Goal: Information Seeking & Learning: Learn about a topic

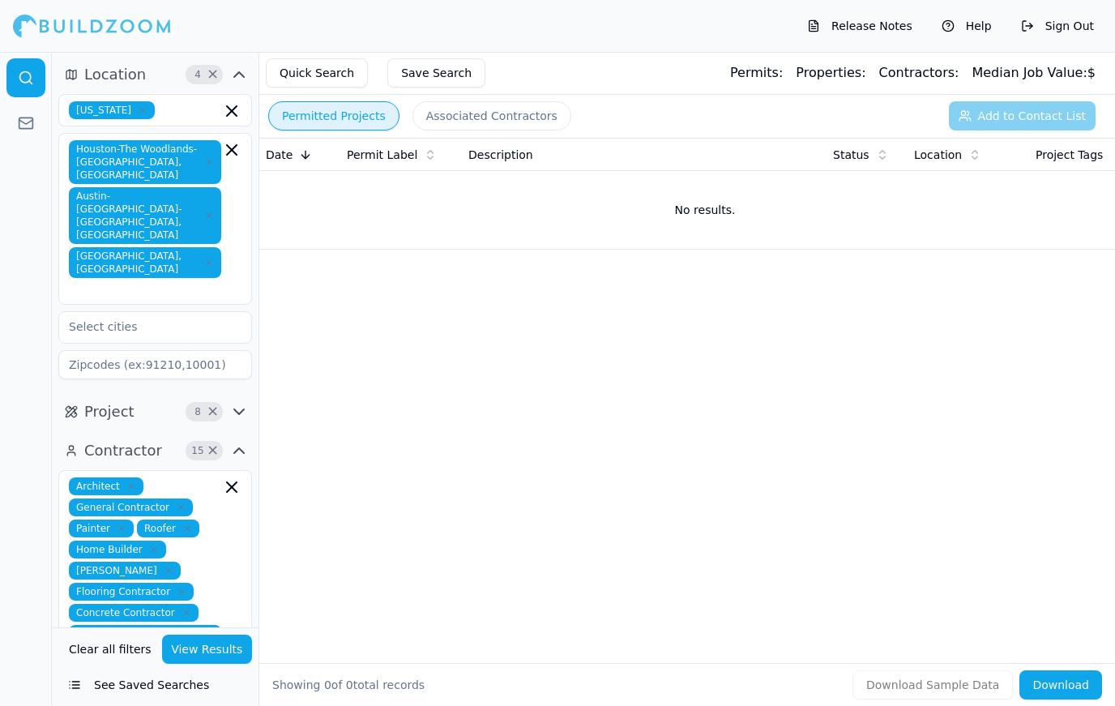
click at [205, 650] on button "View Results" at bounding box center [207, 648] width 91 height 29
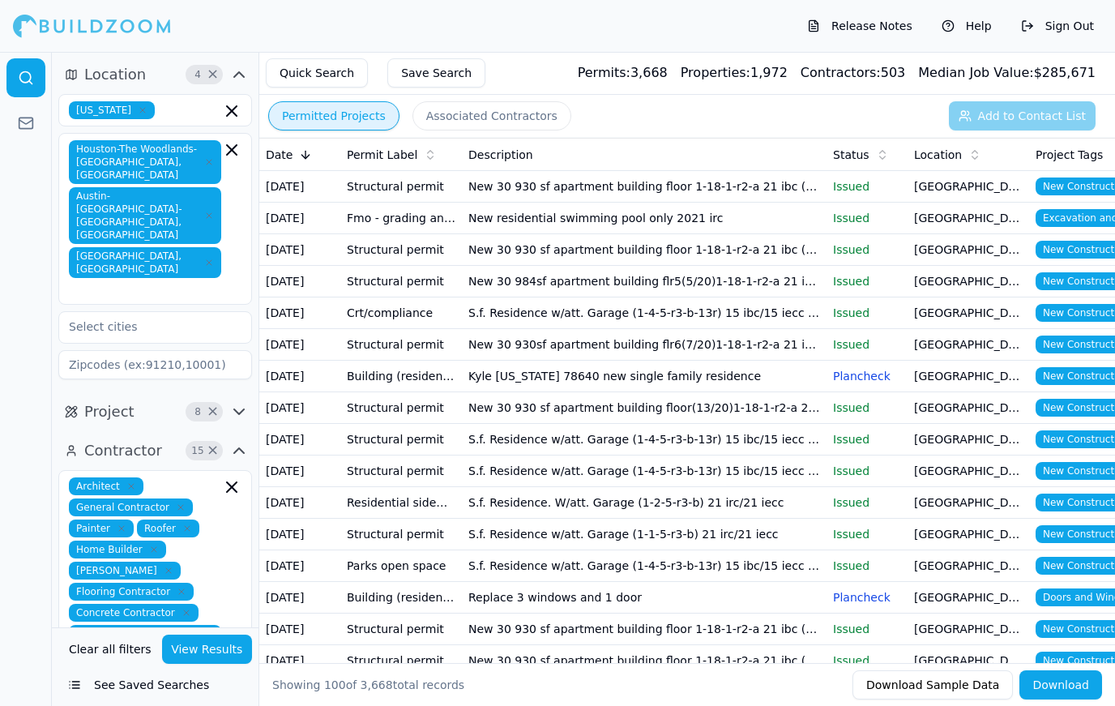
click at [890, 216] on p "Issued" at bounding box center [867, 218] width 68 height 16
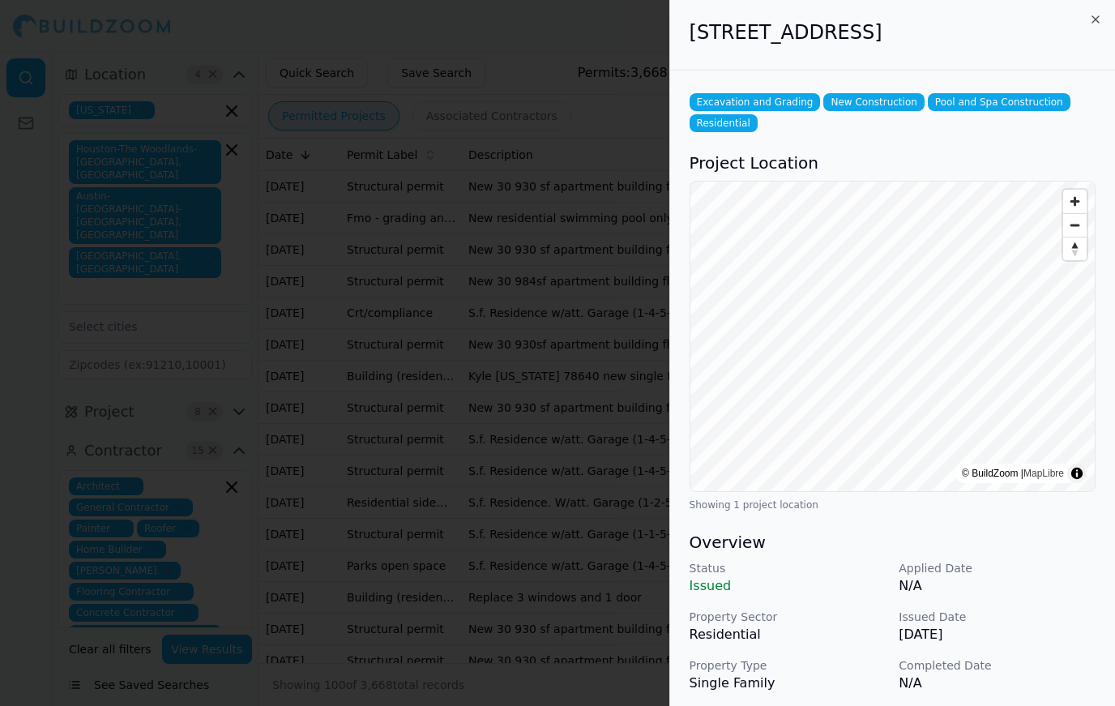
click at [493, 358] on div at bounding box center [557, 353] width 1115 height 706
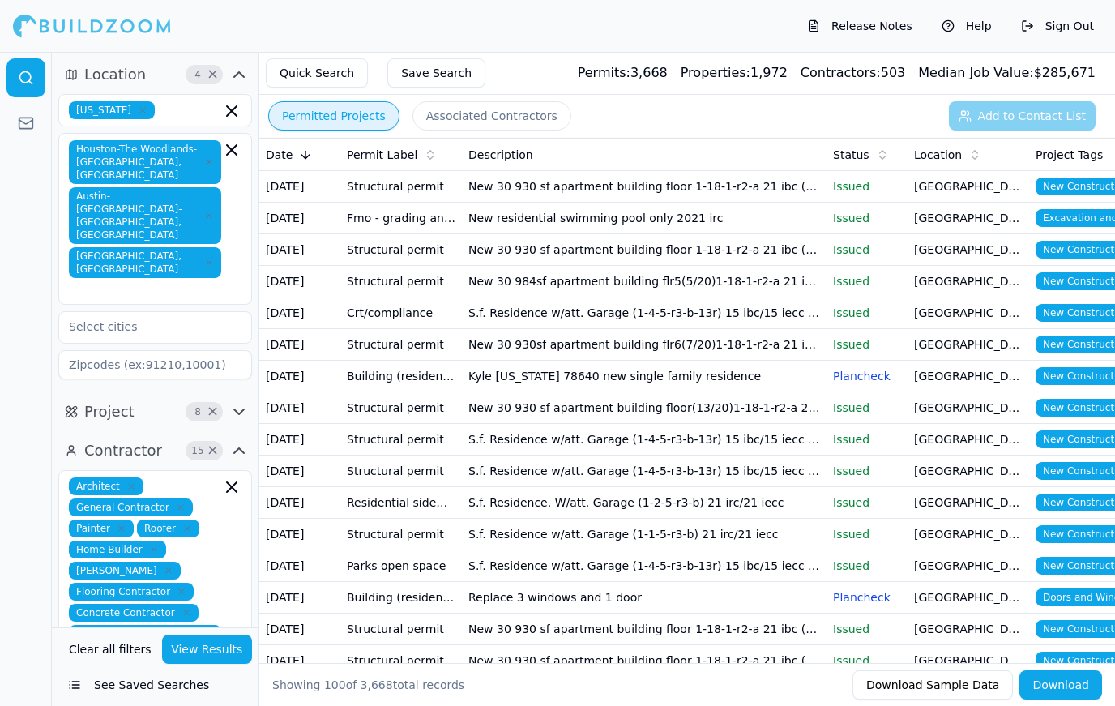
click at [927, 252] on td "[GEOGRAPHIC_DATA], [GEOGRAPHIC_DATA]" at bounding box center [969, 250] width 122 height 32
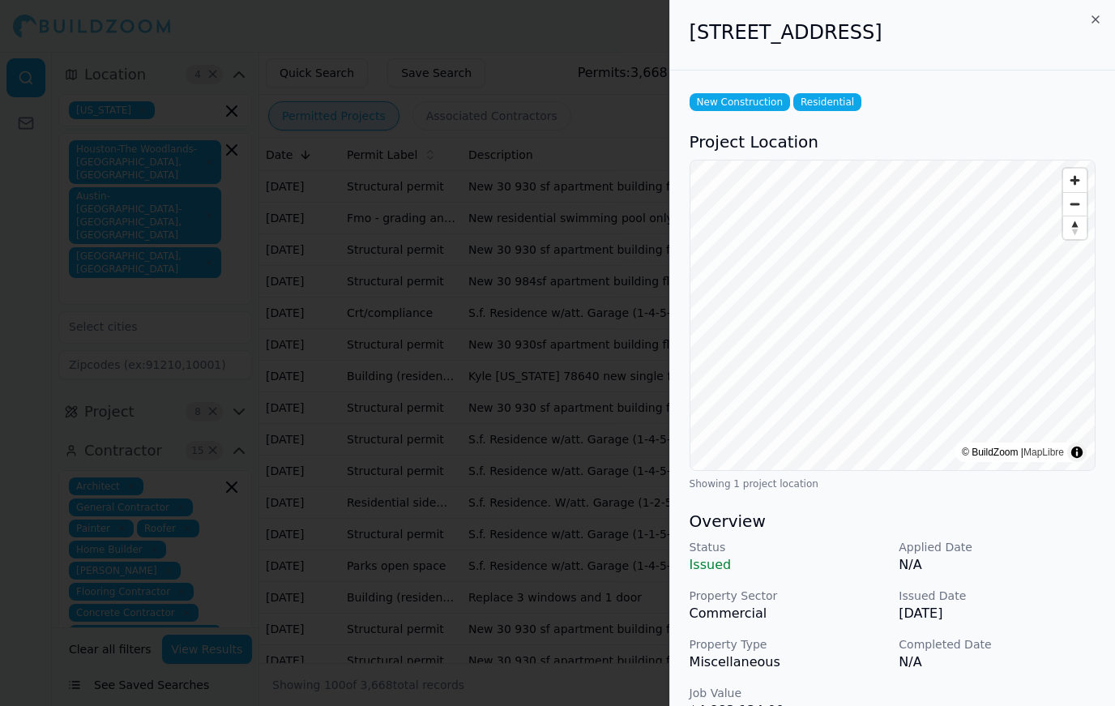
click at [155, 271] on div at bounding box center [557, 353] width 1115 height 706
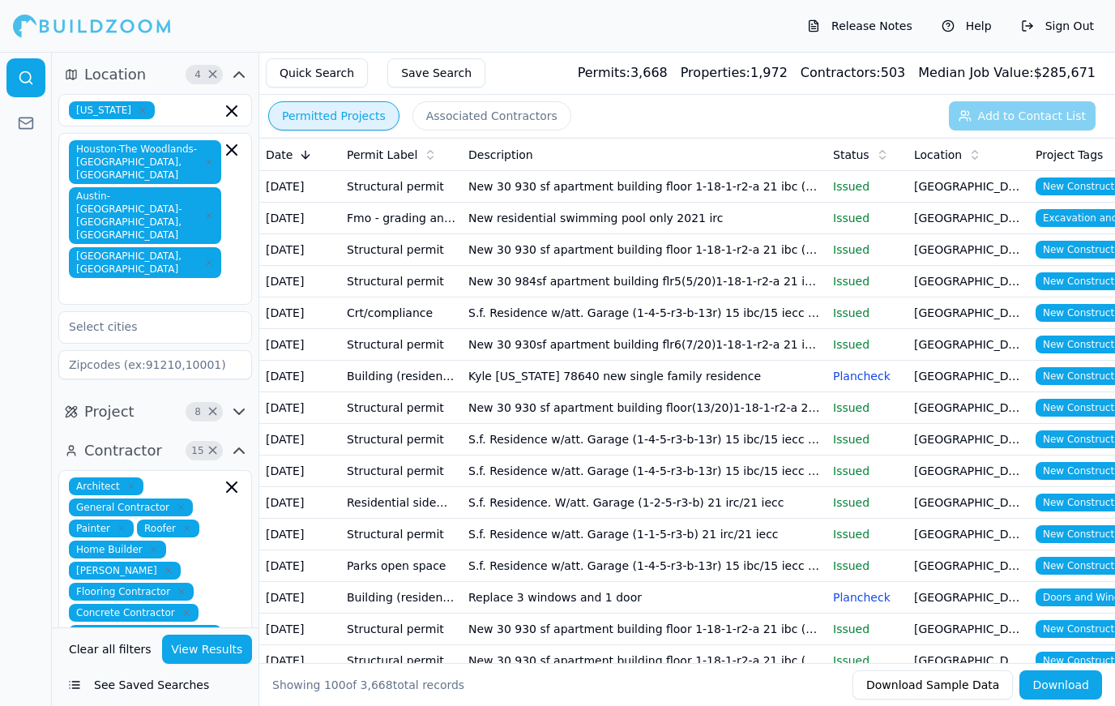
click at [895, 187] on p "Issued" at bounding box center [867, 186] width 68 height 16
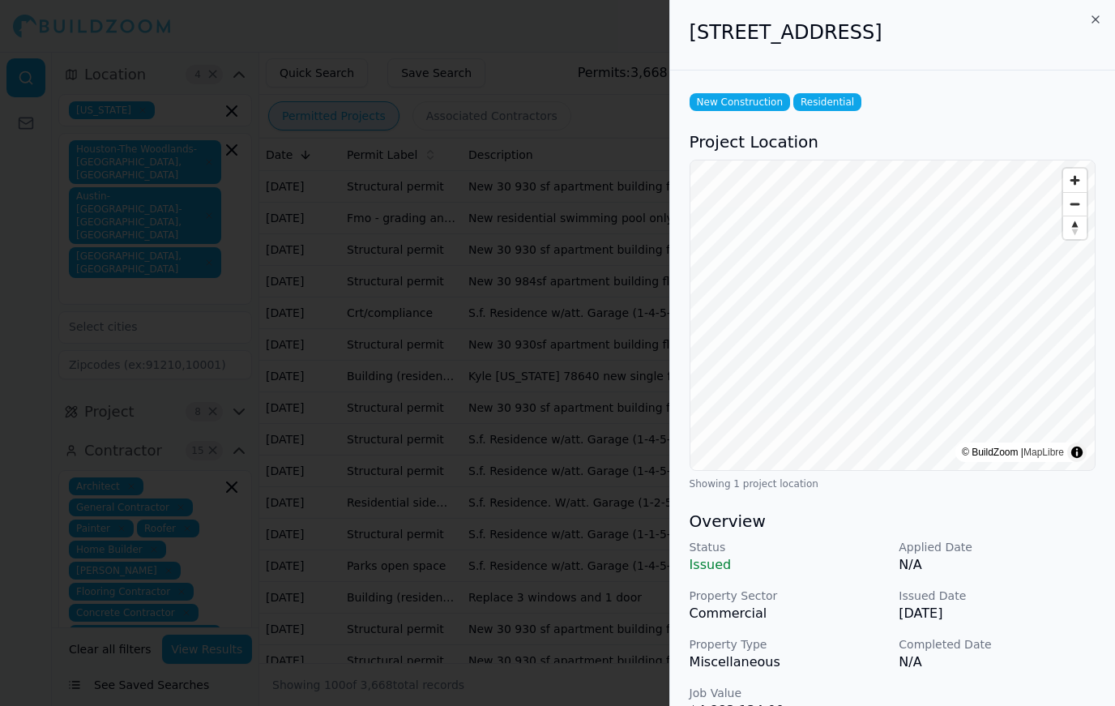
click at [269, 412] on div at bounding box center [557, 353] width 1115 height 706
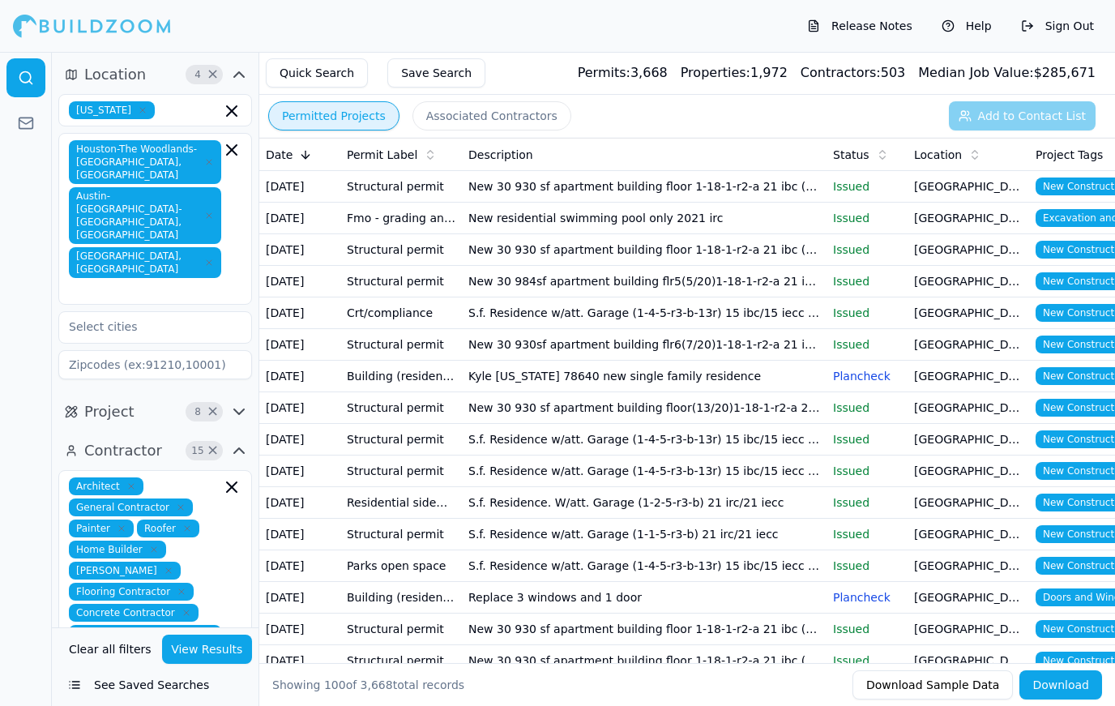
click at [837, 284] on p "Issued" at bounding box center [867, 281] width 68 height 16
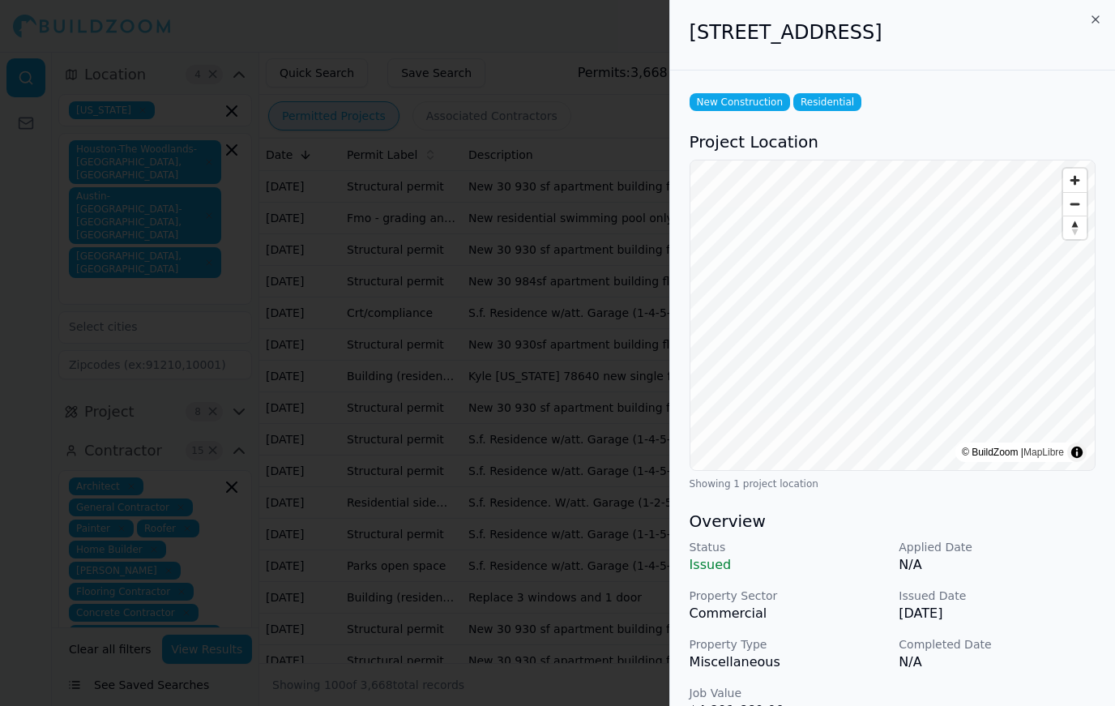
click at [271, 399] on div at bounding box center [557, 353] width 1115 height 706
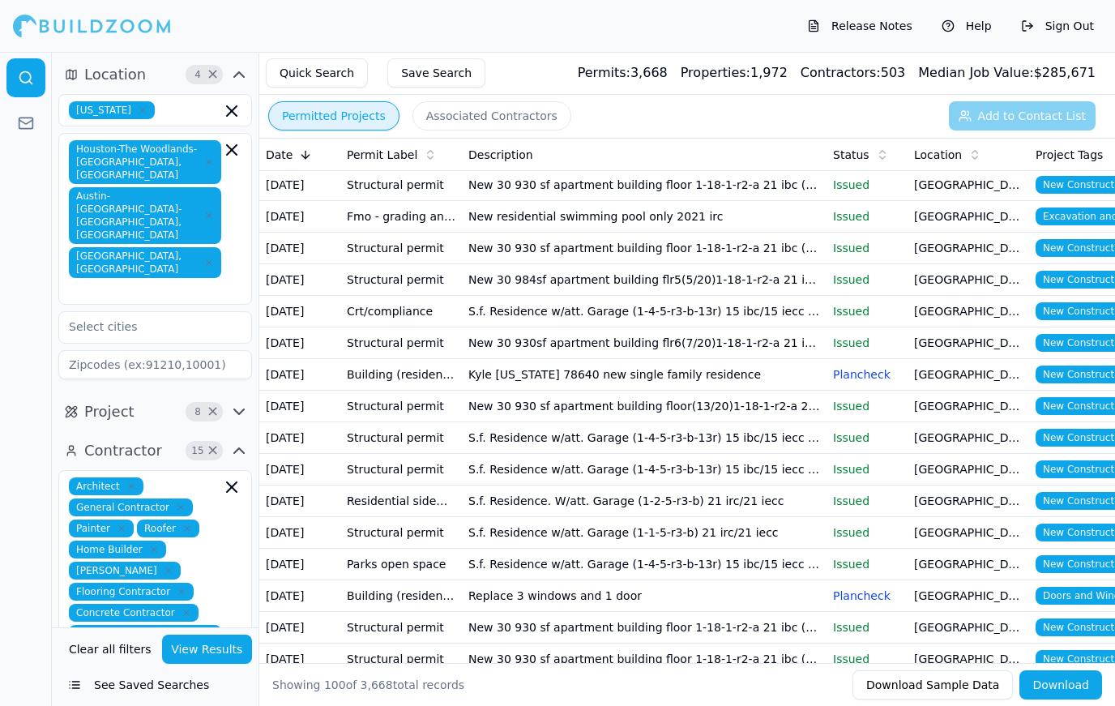
scroll to position [2, 0]
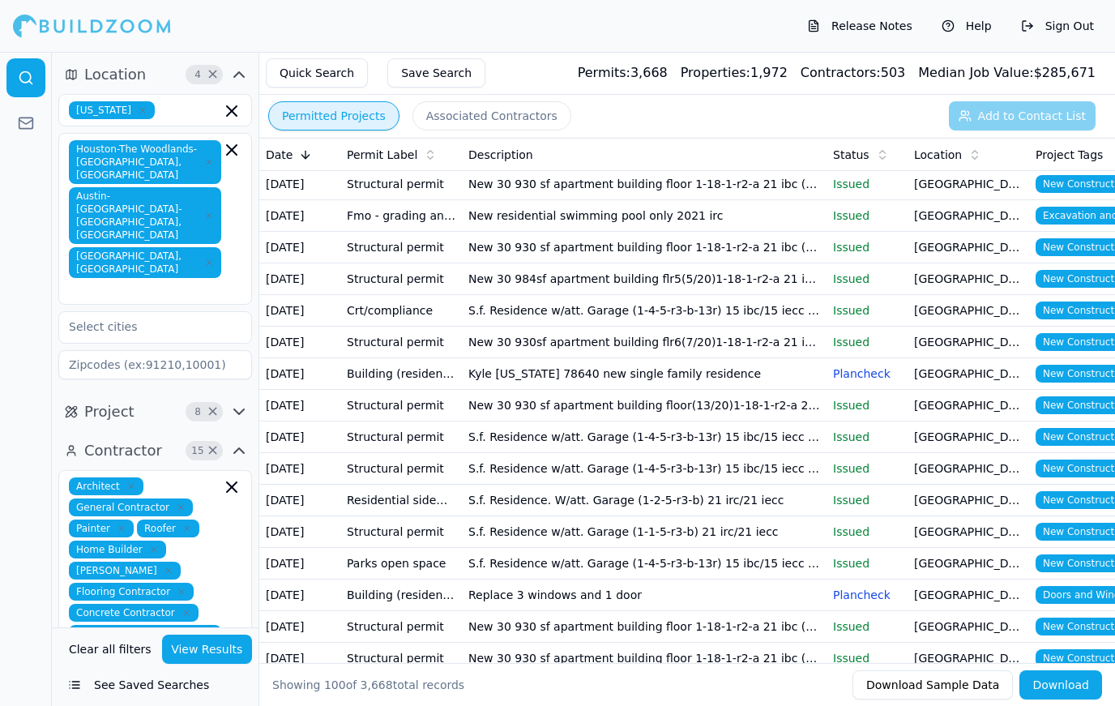
click at [882, 317] on p "Issued" at bounding box center [867, 310] width 68 height 16
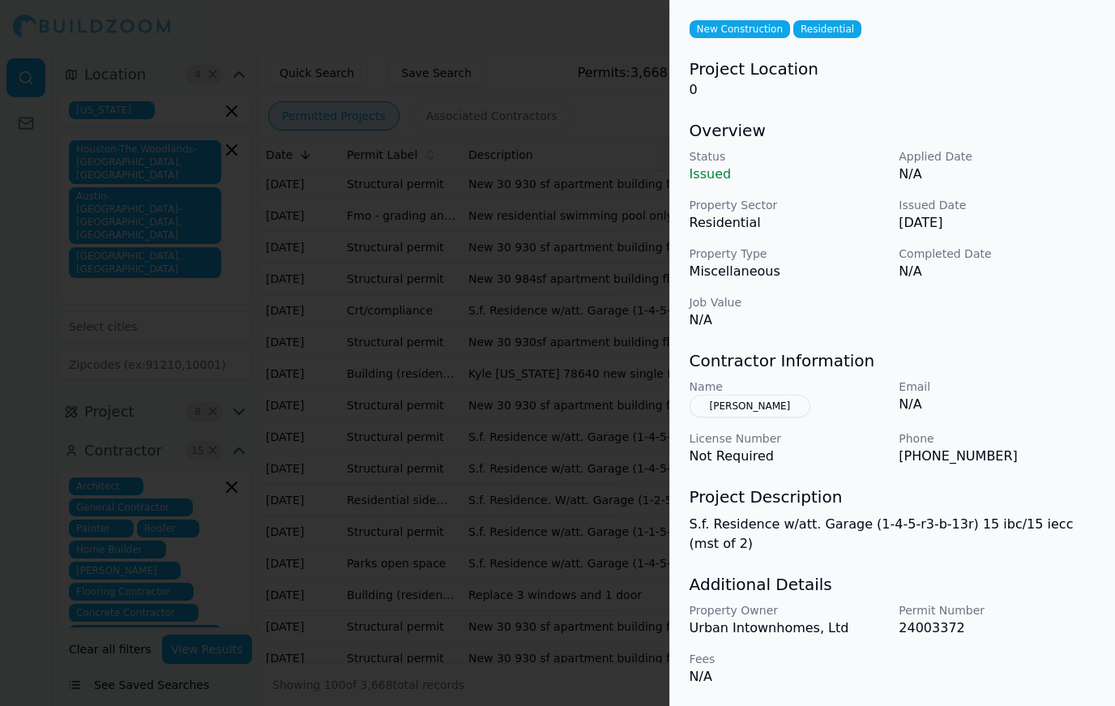
scroll to position [73, 0]
click at [756, 410] on button "[PERSON_NAME]" at bounding box center [751, 406] width 122 height 23
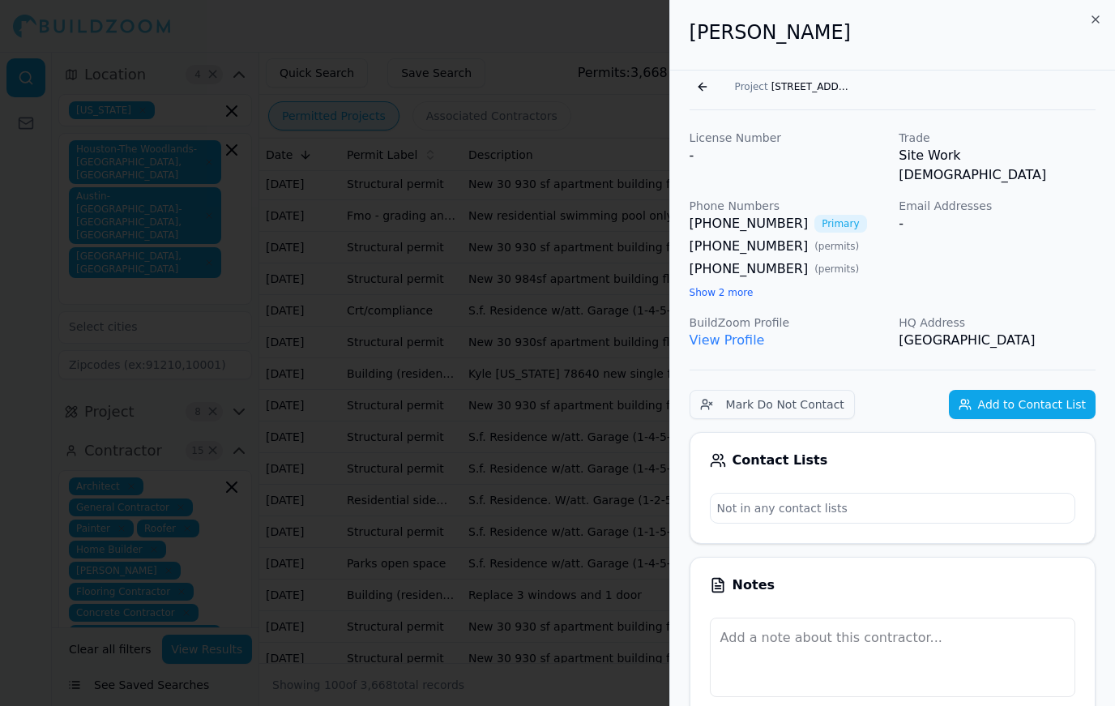
scroll to position [0, 0]
click at [724, 332] on link "View Profile" at bounding box center [727, 339] width 75 height 15
click at [275, 285] on div at bounding box center [557, 353] width 1115 height 706
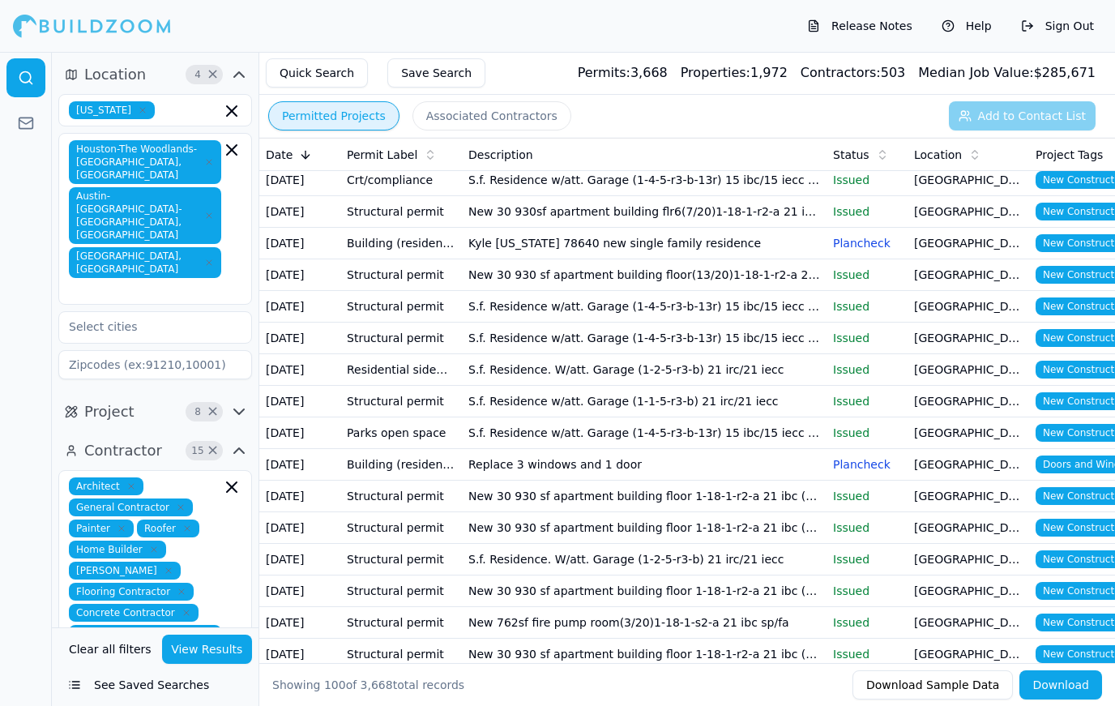
scroll to position [131, 0]
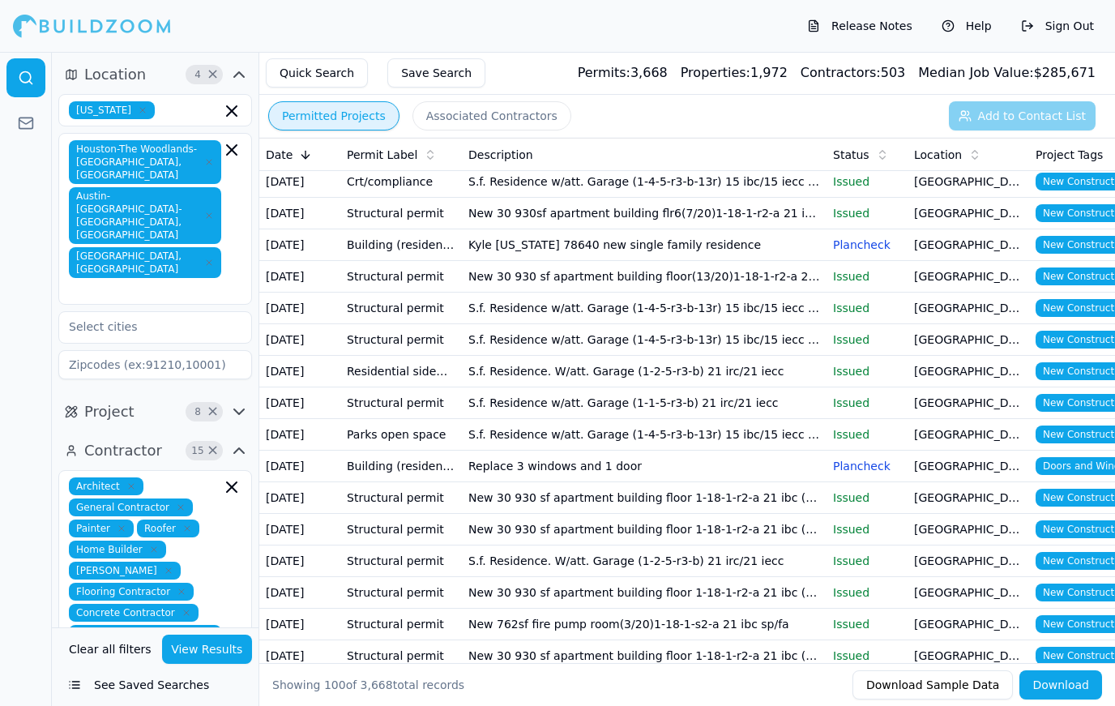
click at [937, 246] on td "[GEOGRAPHIC_DATA], [GEOGRAPHIC_DATA]" at bounding box center [969, 245] width 122 height 32
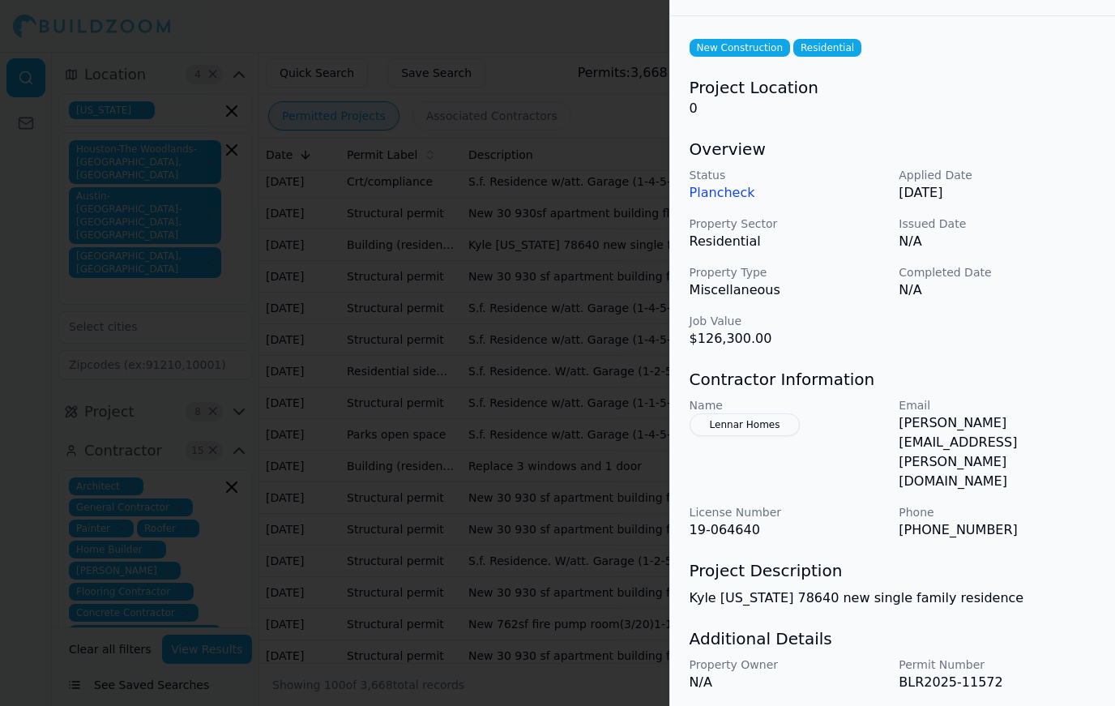
scroll to position [53, 0]
click at [545, 122] on div at bounding box center [557, 353] width 1115 height 706
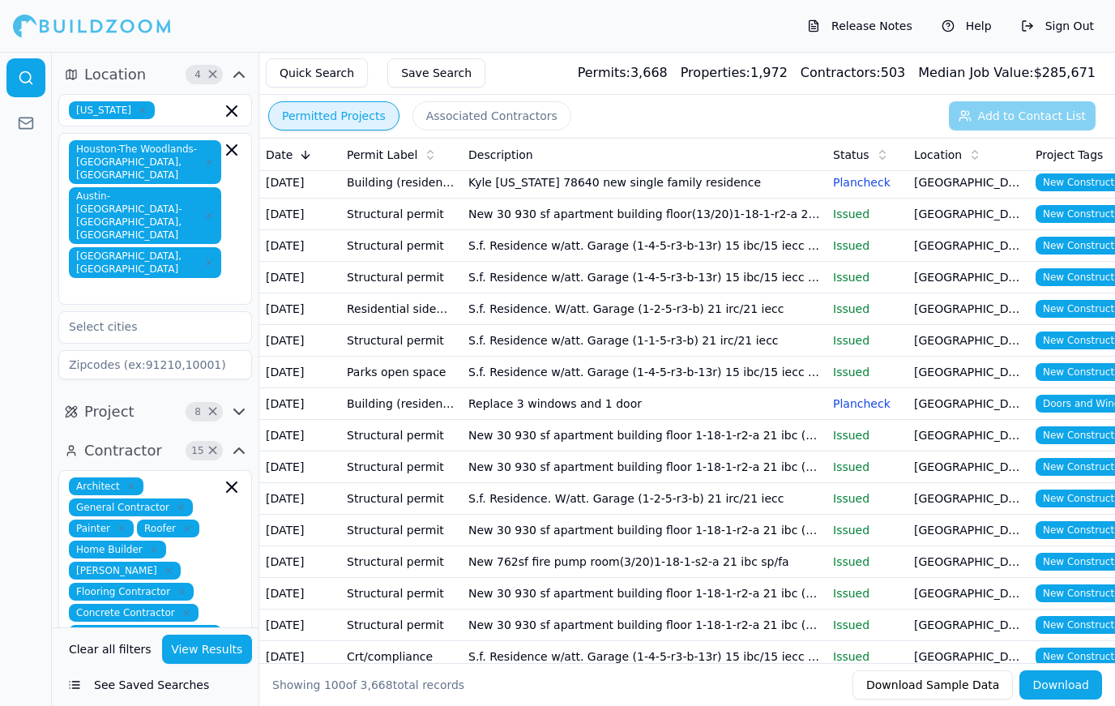
scroll to position [194, 0]
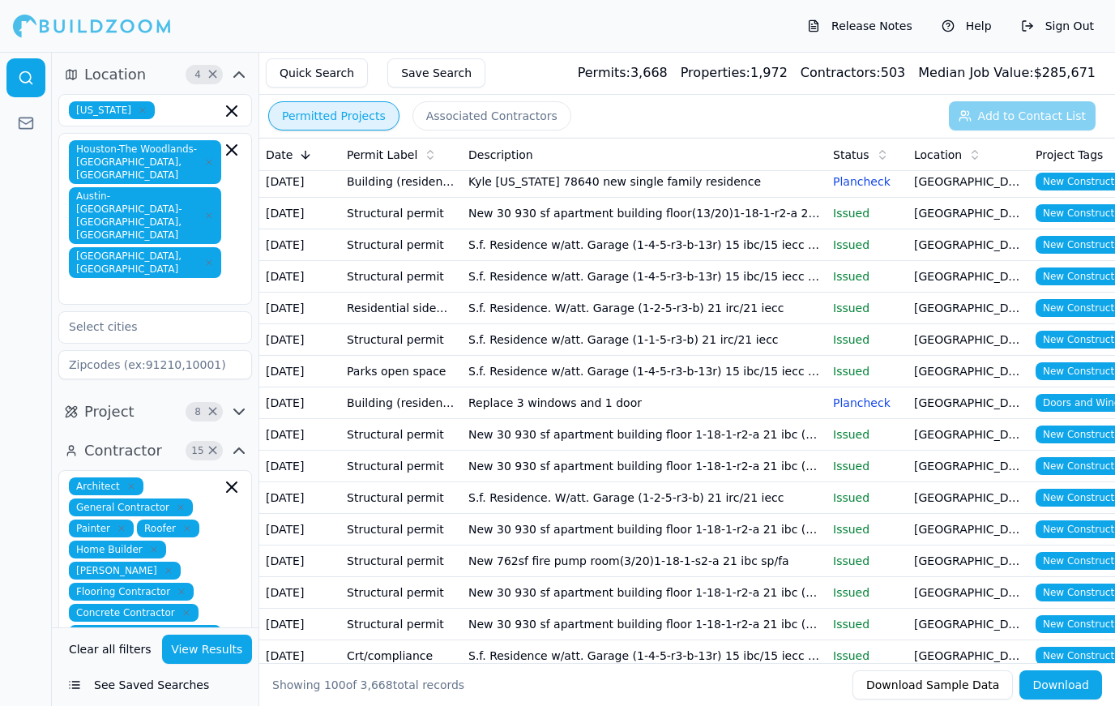
click at [616, 409] on td "Replace 3 windows and 1 door" at bounding box center [644, 403] width 365 height 32
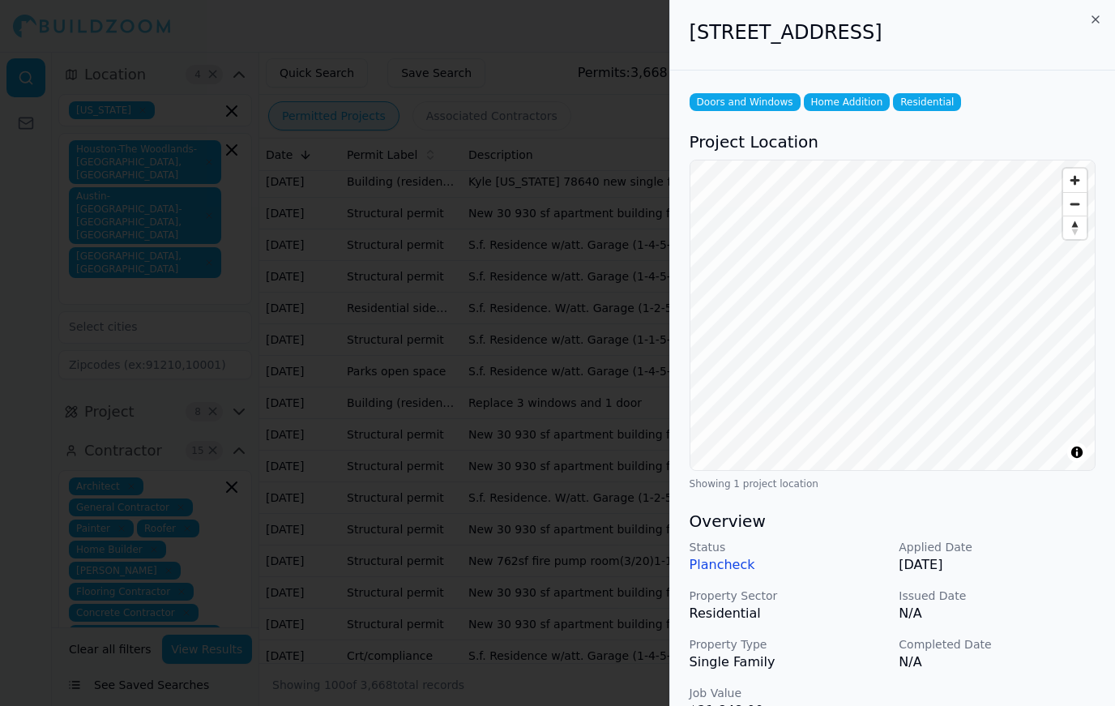
scroll to position [0, 0]
click at [550, 505] on div at bounding box center [557, 353] width 1115 height 706
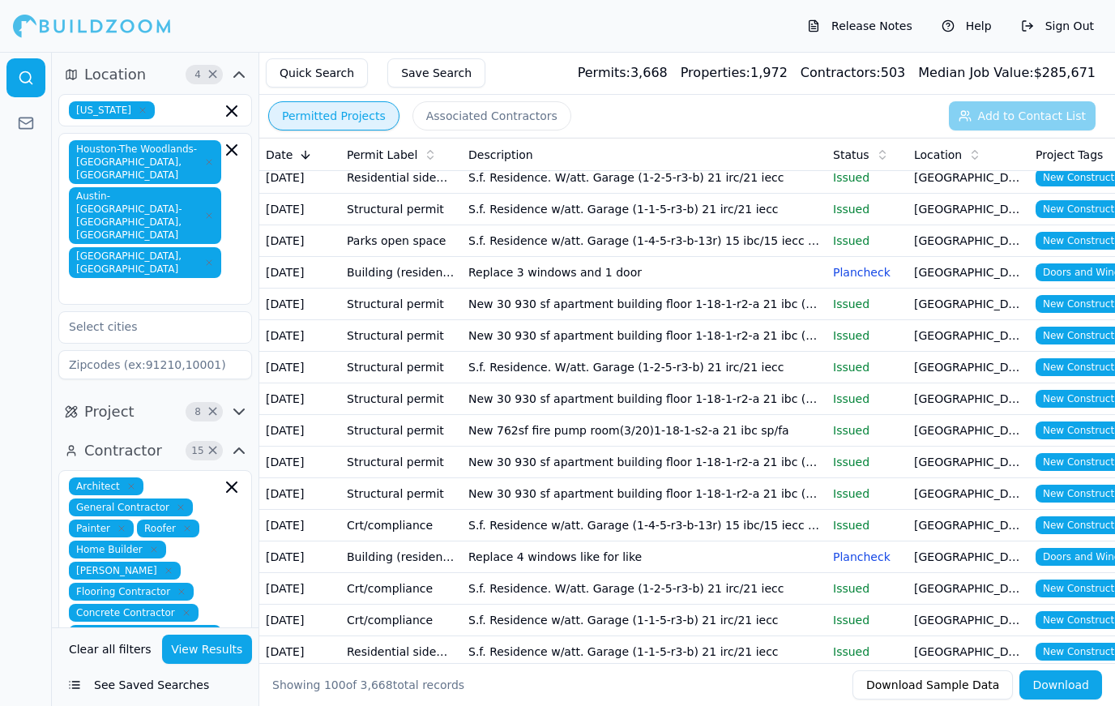
scroll to position [327, 0]
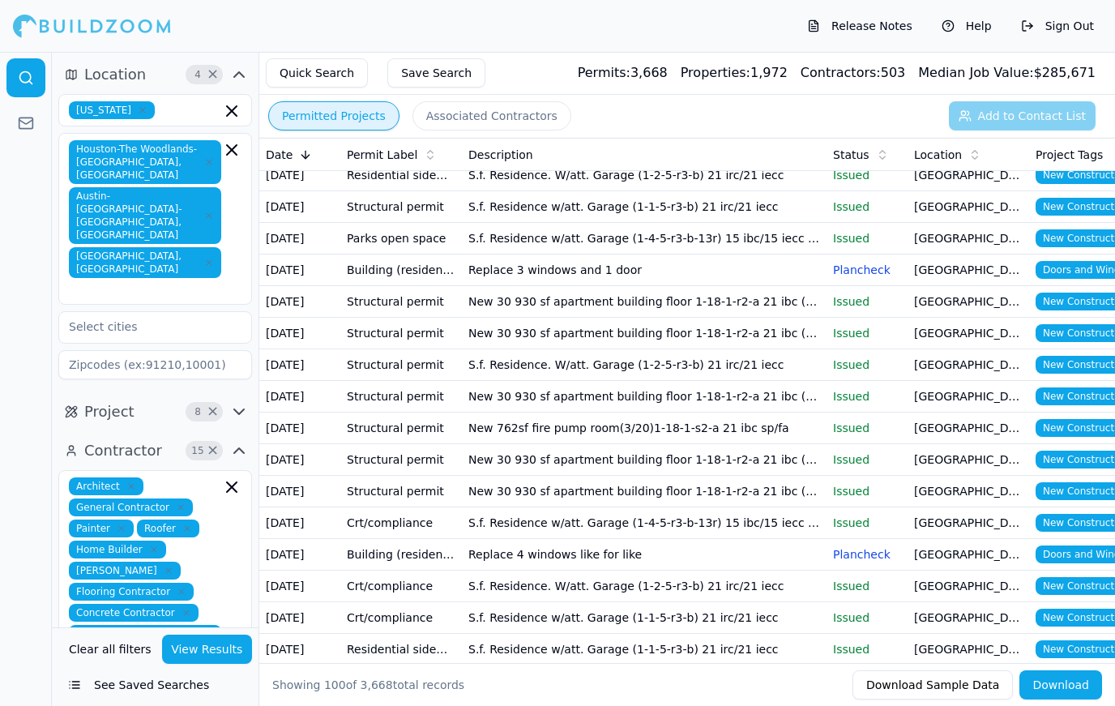
click at [839, 369] on p "Issued" at bounding box center [867, 365] width 68 height 16
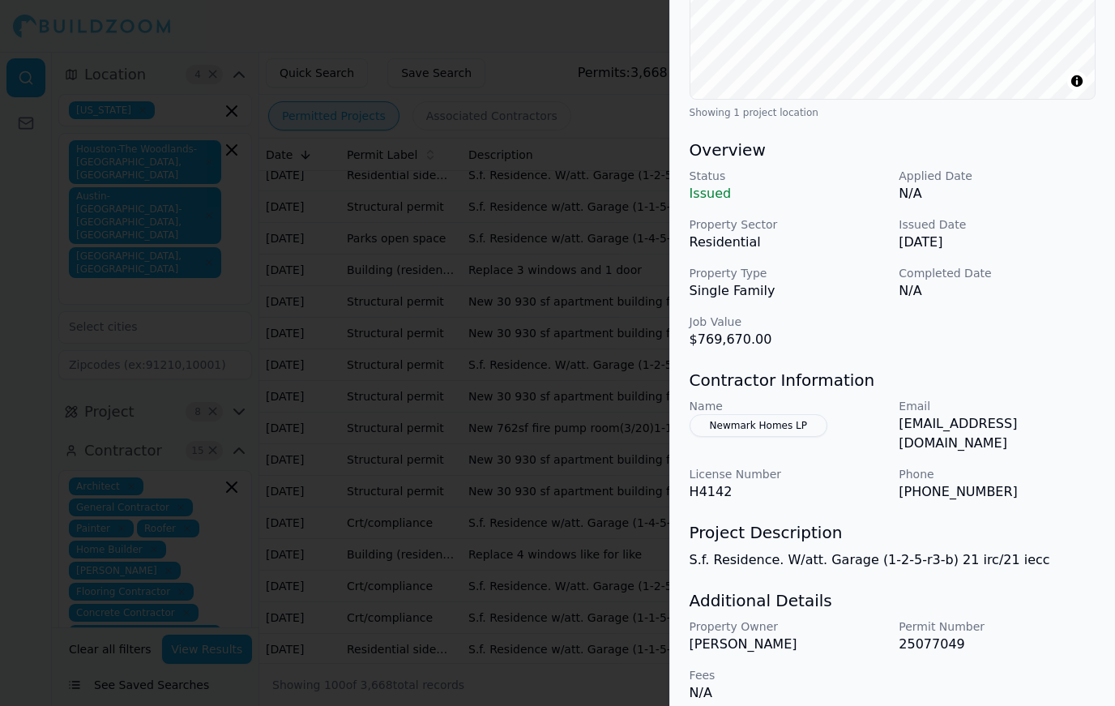
scroll to position [371, 0]
click at [774, 429] on button "Newmark Homes LP" at bounding box center [759, 425] width 138 height 23
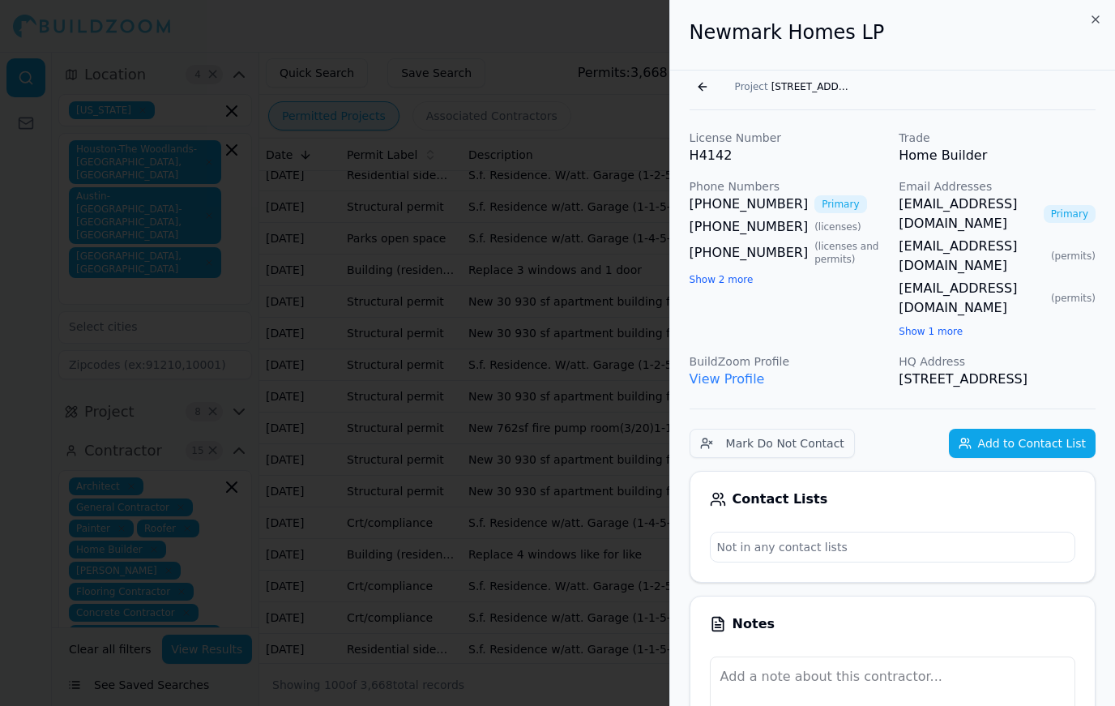
scroll to position [0, 0]
click at [732, 371] on link "View Profile" at bounding box center [727, 378] width 75 height 15
click at [425, 480] on div at bounding box center [557, 353] width 1115 height 706
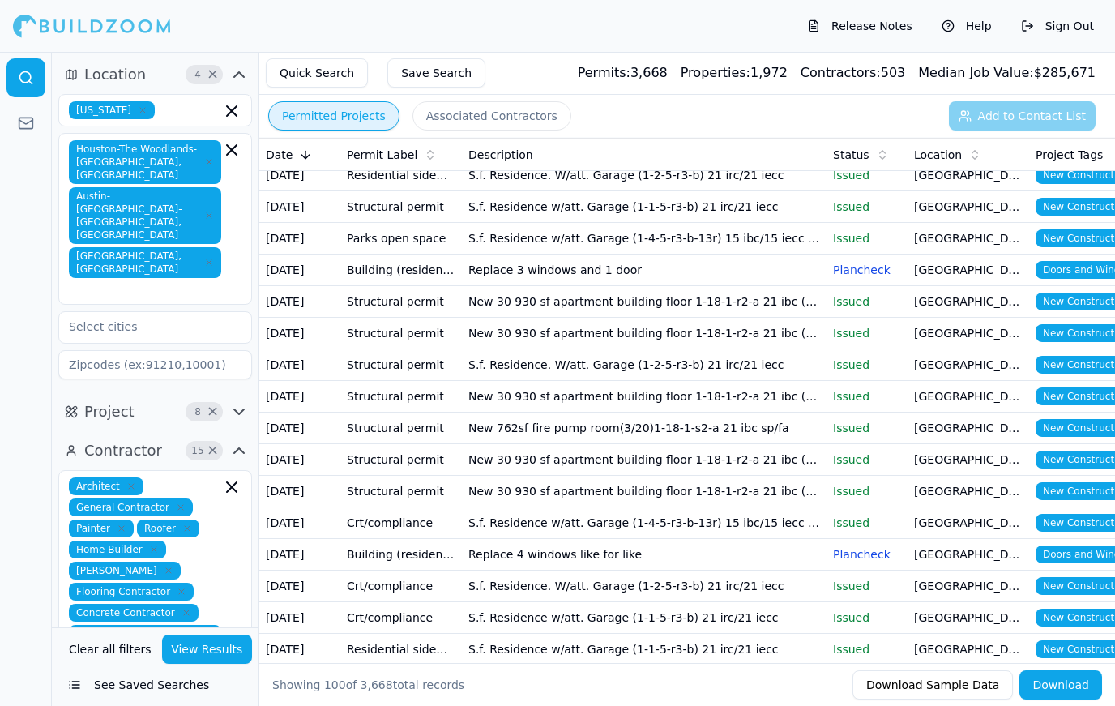
click at [754, 372] on td "S.f. Residence. W/att. Garage (1-2-5-r3-b) 21 irc/21 iecc" at bounding box center [644, 365] width 365 height 32
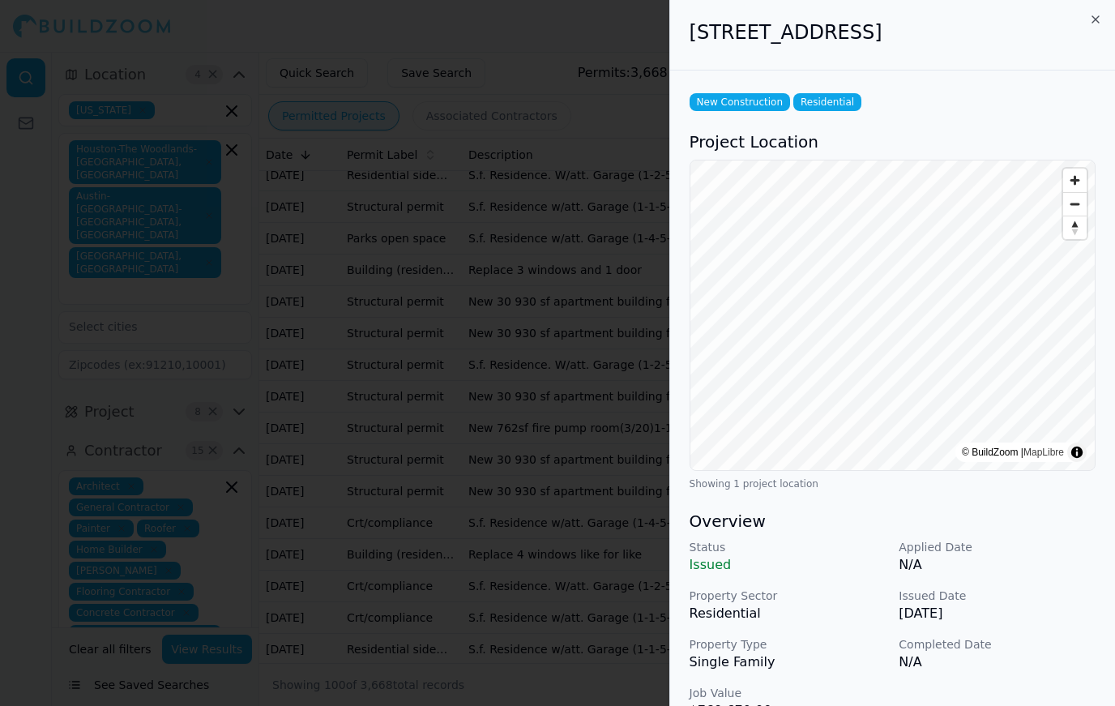
click at [579, 589] on div at bounding box center [557, 353] width 1115 height 706
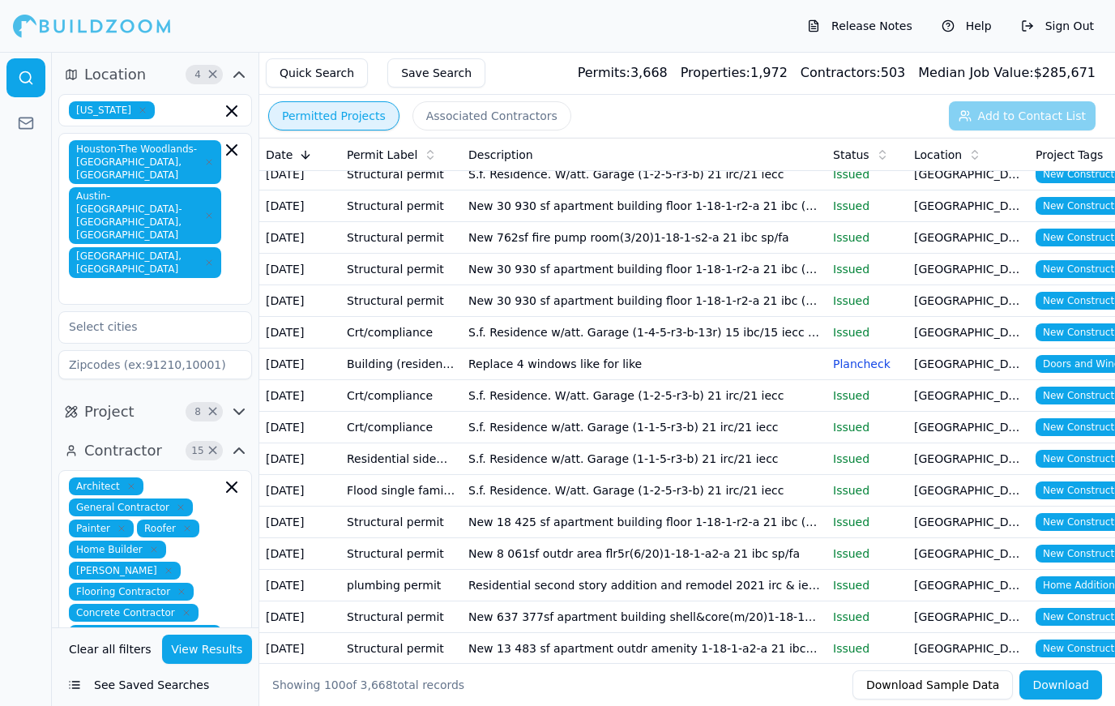
scroll to position [519, 0]
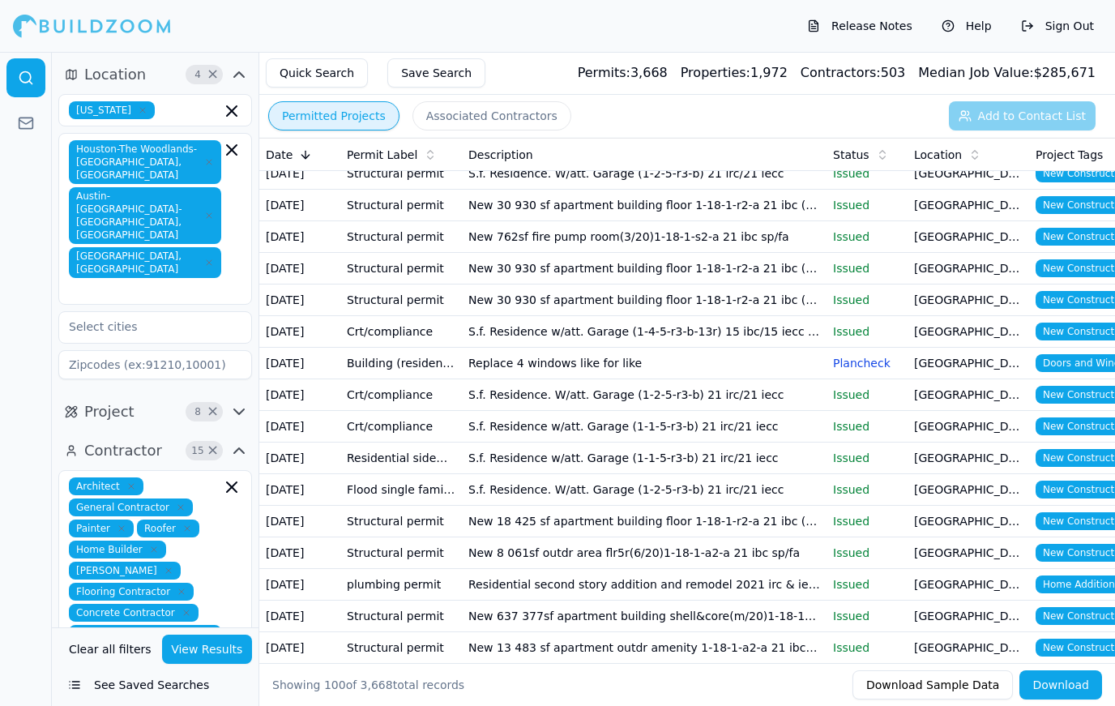
click at [815, 396] on td "S.f. Residence. W/att. Garage (1-2-5-r3-b) 21 irc/21 iecc" at bounding box center [644, 395] width 365 height 32
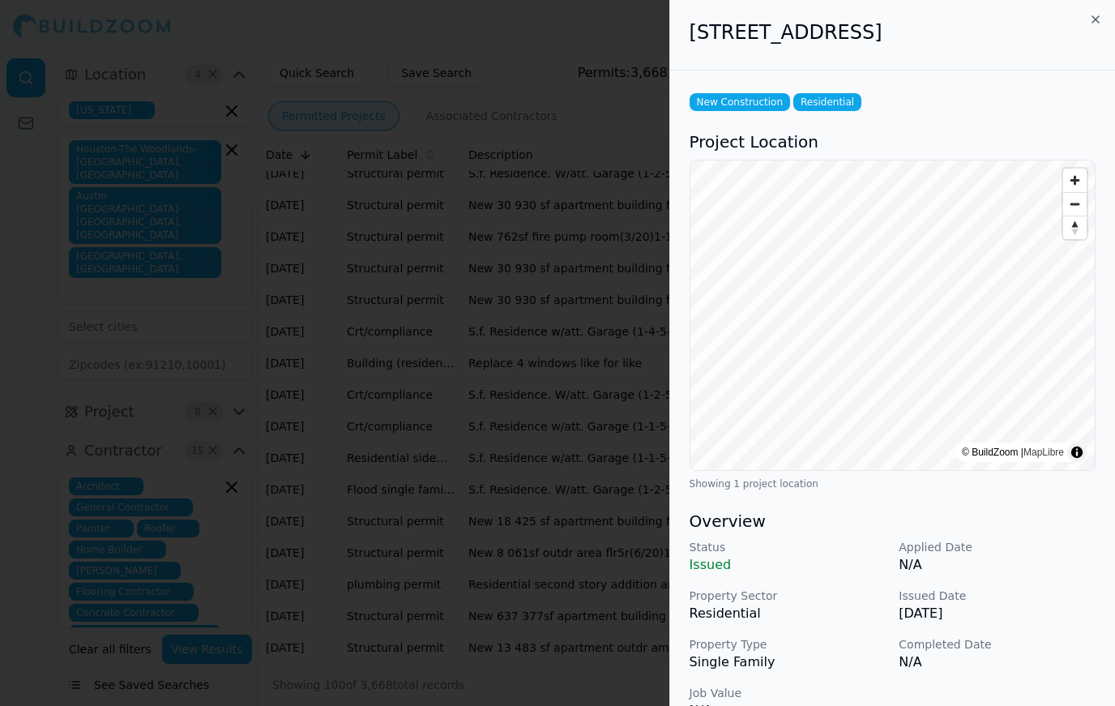
click at [528, 539] on div at bounding box center [557, 353] width 1115 height 706
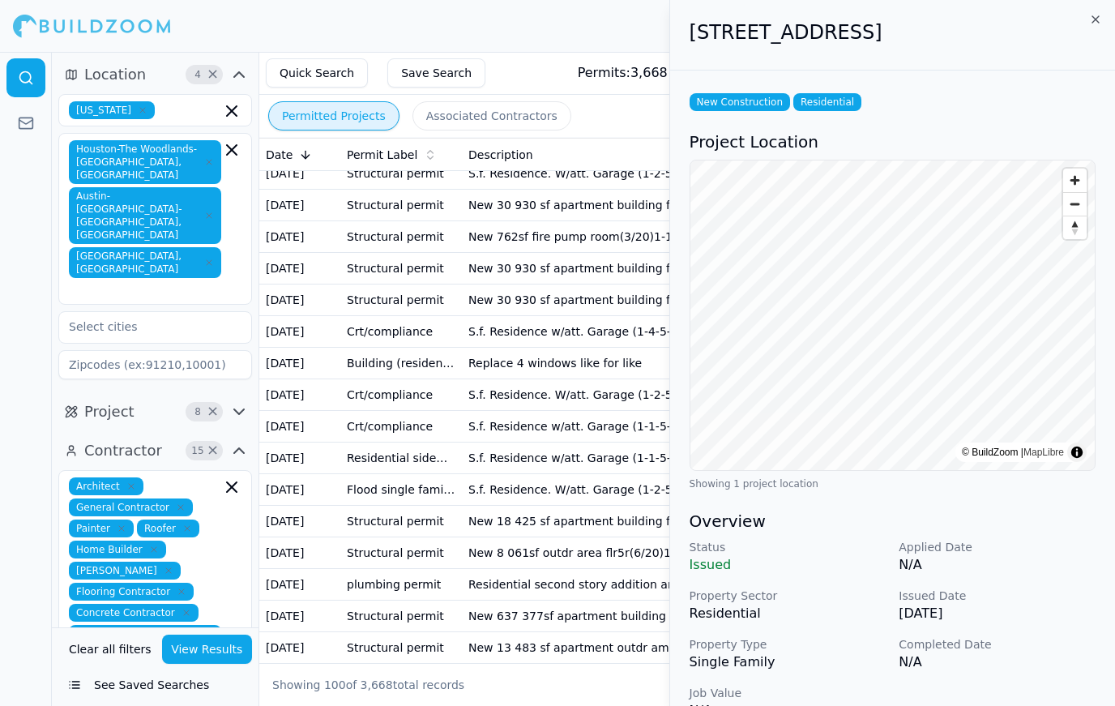
scroll to position [-1, 0]
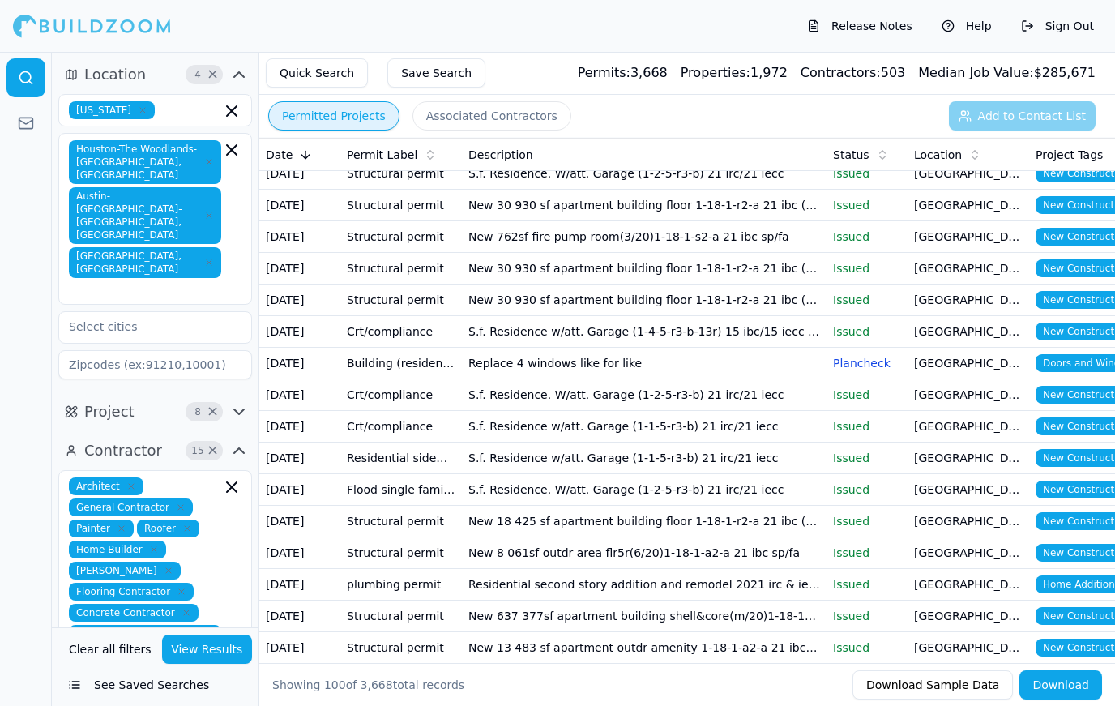
click at [855, 490] on p "Issued" at bounding box center [867, 489] width 68 height 16
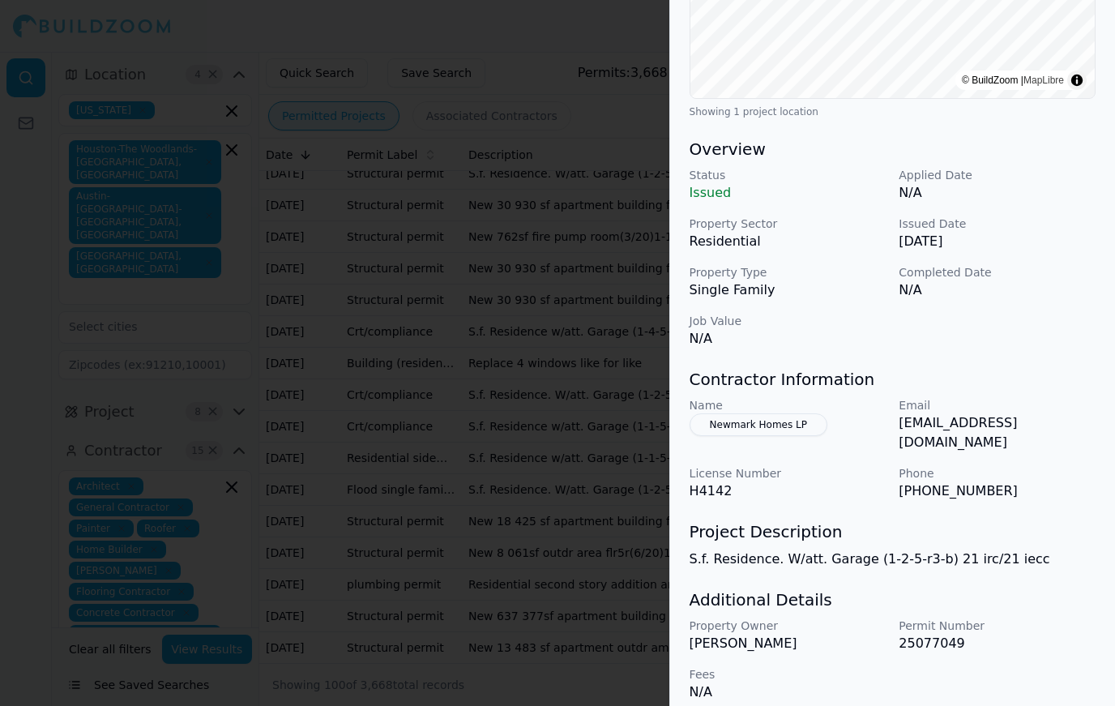
scroll to position [371, 0]
click at [585, 474] on div at bounding box center [557, 353] width 1115 height 706
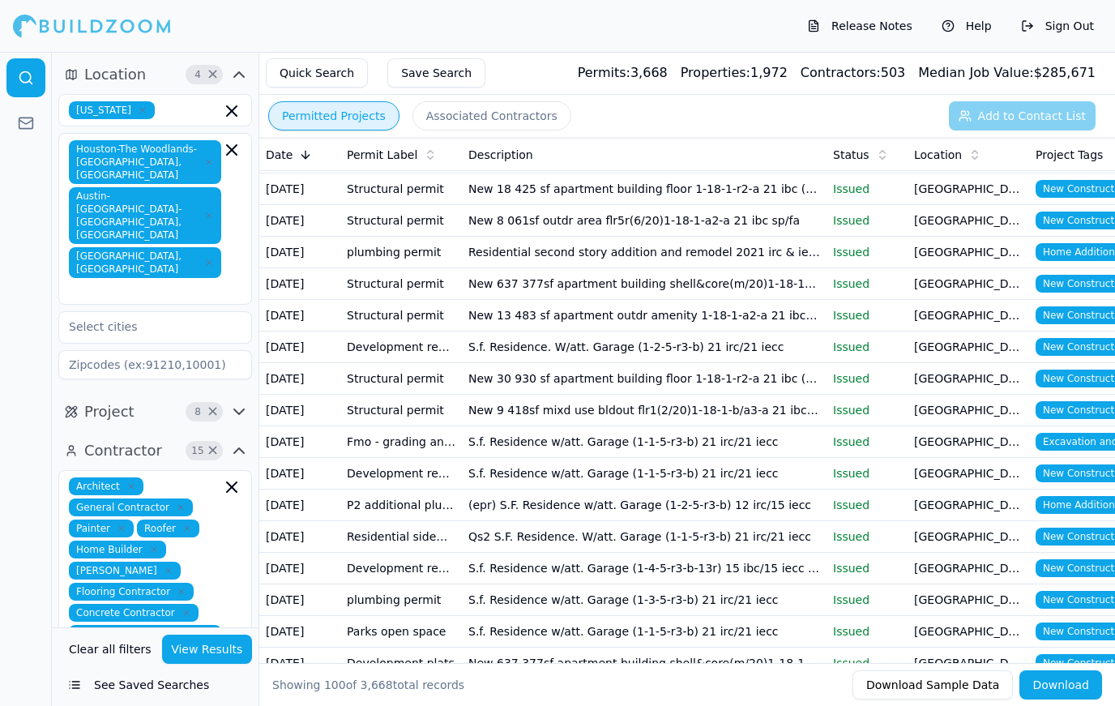
scroll to position [852, 0]
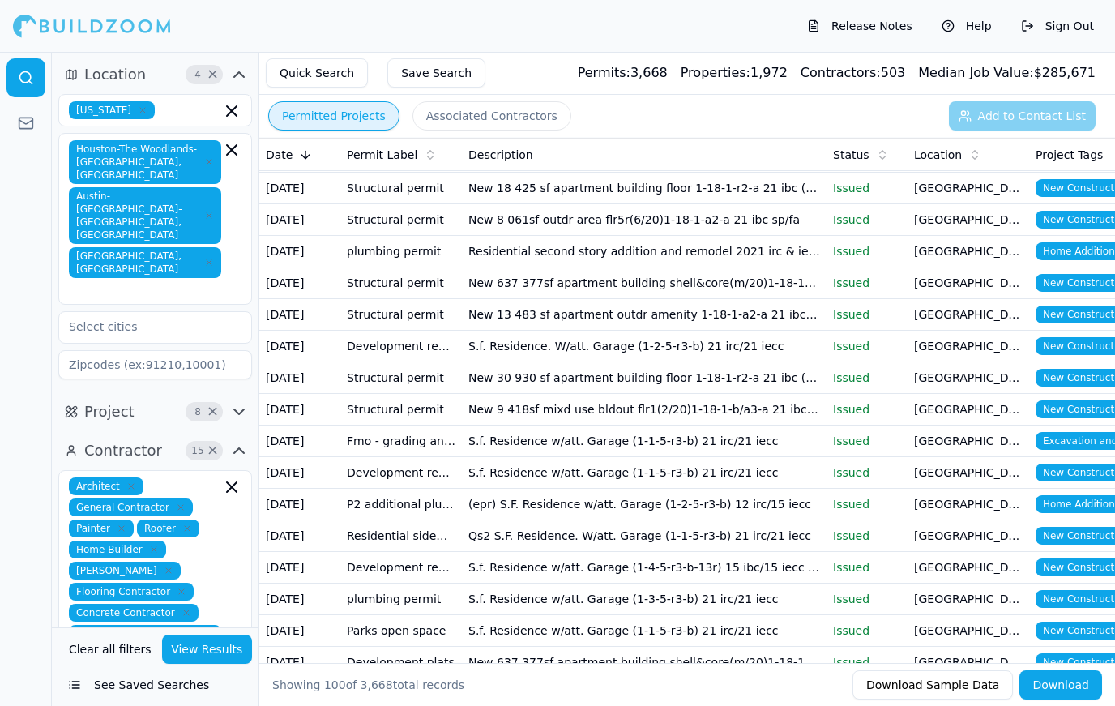
click at [914, 191] on td "[GEOGRAPHIC_DATA], [GEOGRAPHIC_DATA]" at bounding box center [969, 189] width 122 height 32
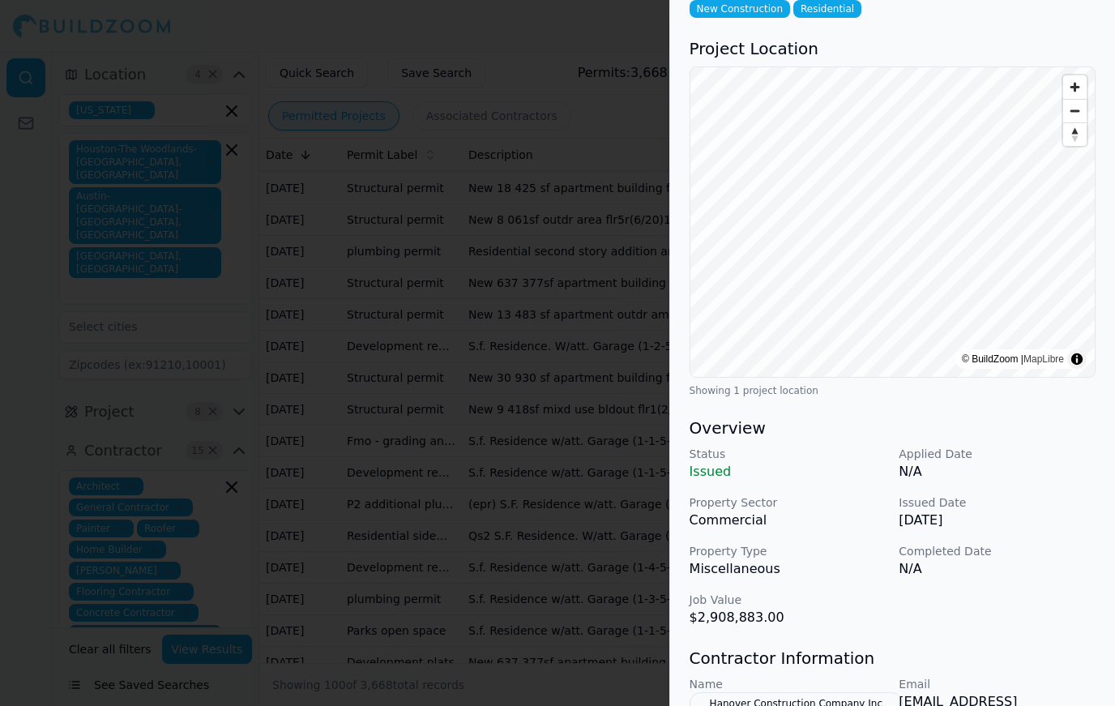
scroll to position [109, 0]
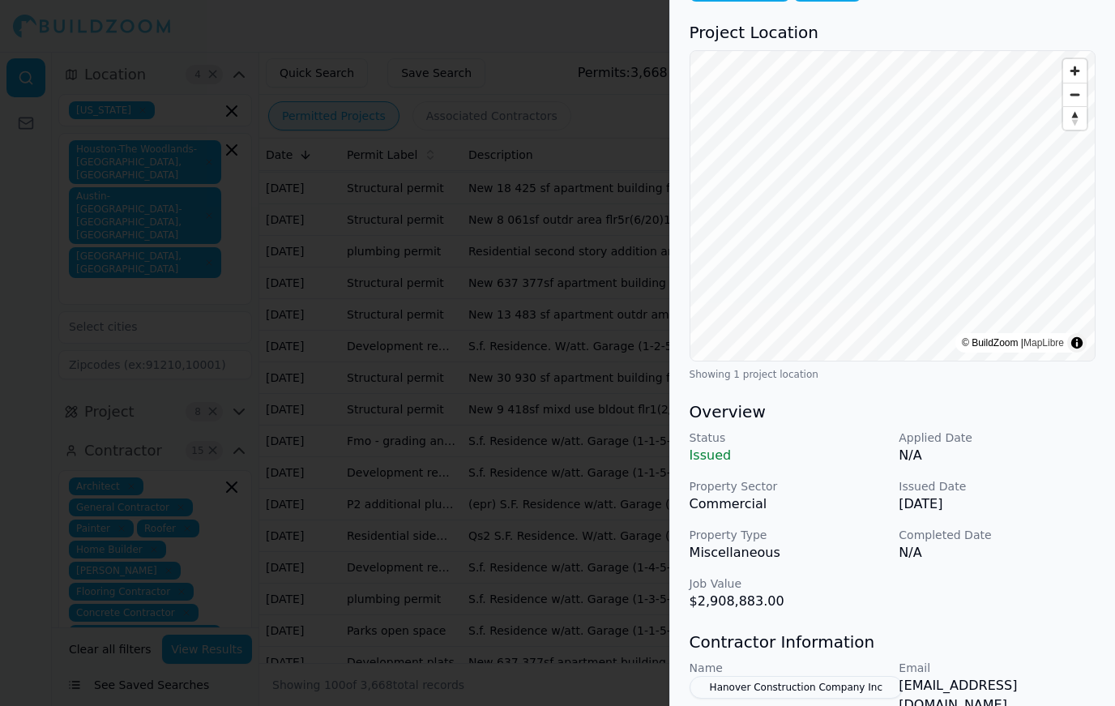
click at [511, 610] on div at bounding box center [557, 353] width 1115 height 706
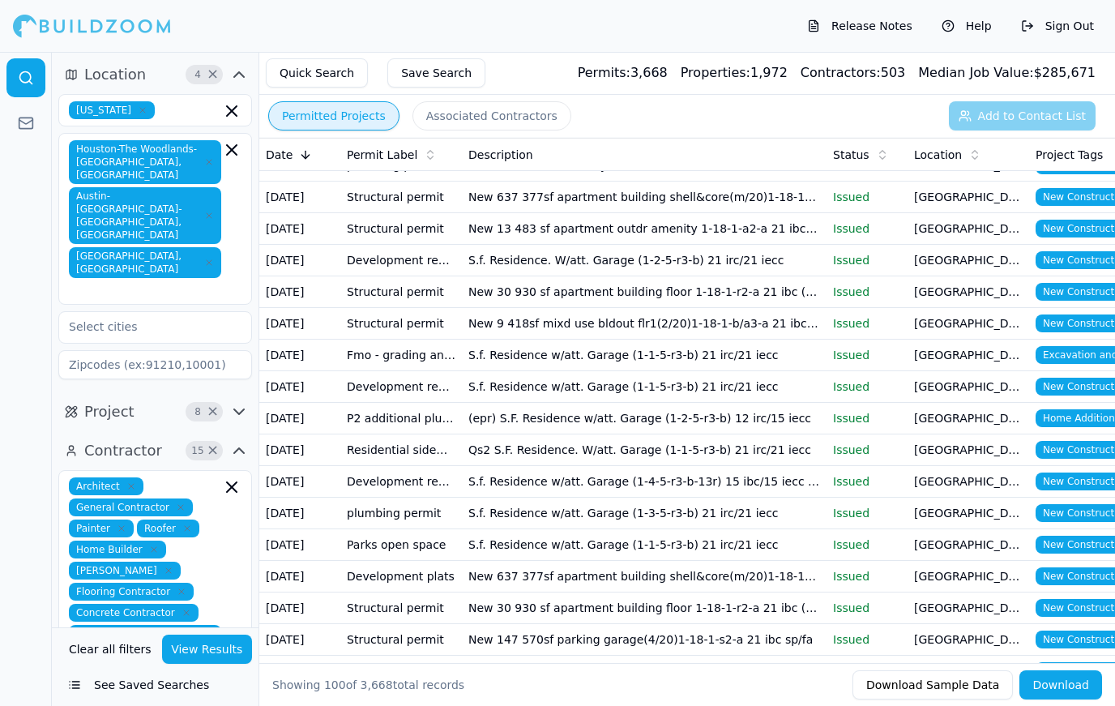
scroll to position [938, 0]
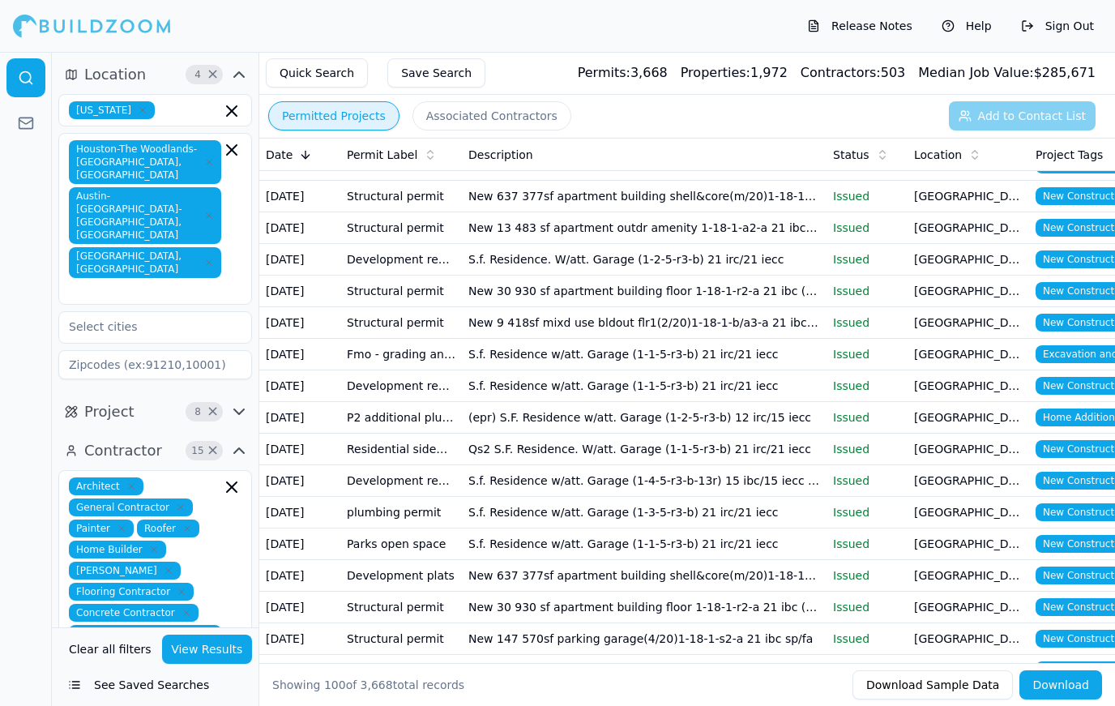
click at [894, 324] on p "Issued" at bounding box center [867, 322] width 68 height 16
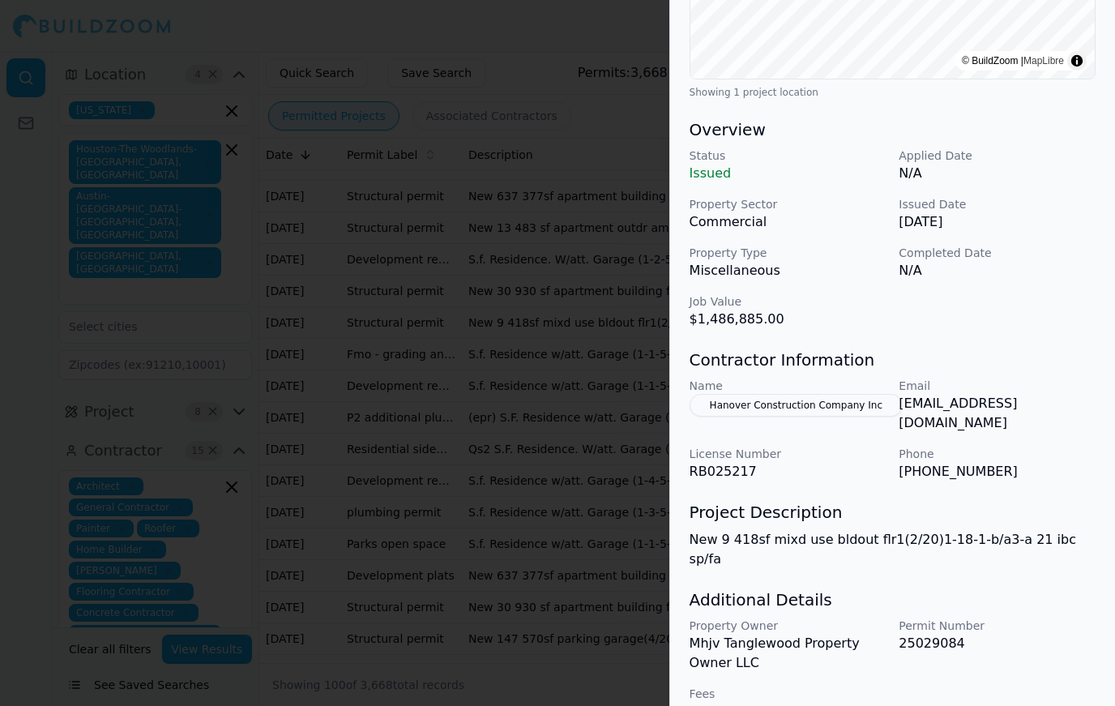
scroll to position [391, 0]
click at [477, 434] on div at bounding box center [557, 353] width 1115 height 706
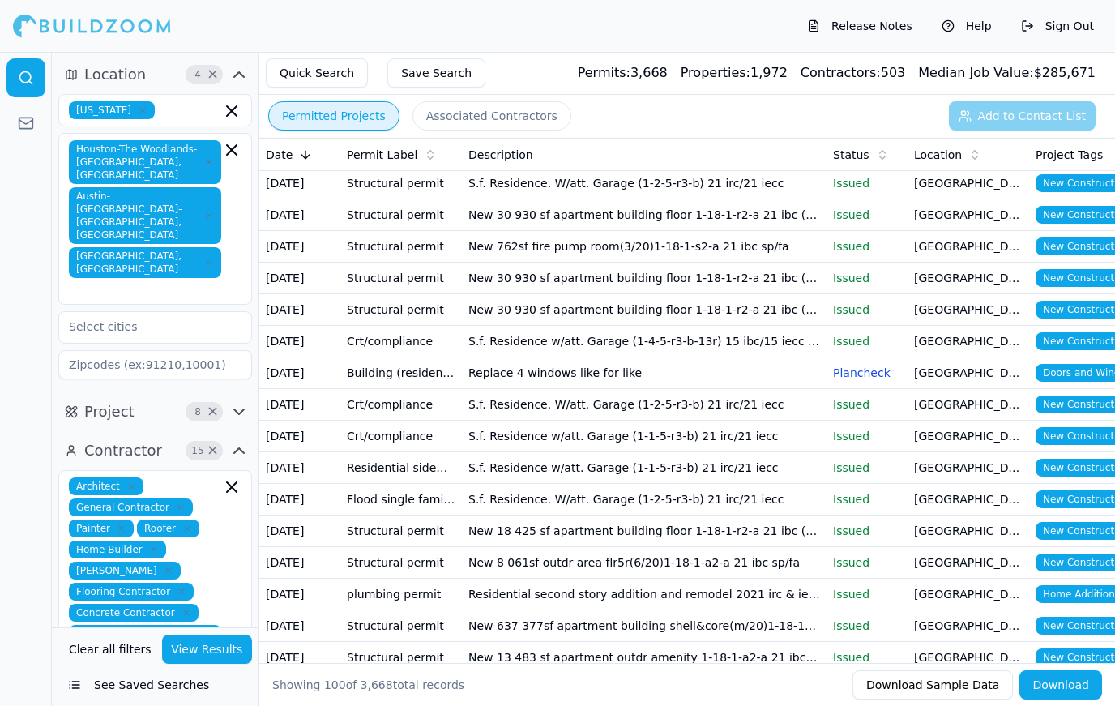
scroll to position [508, 0]
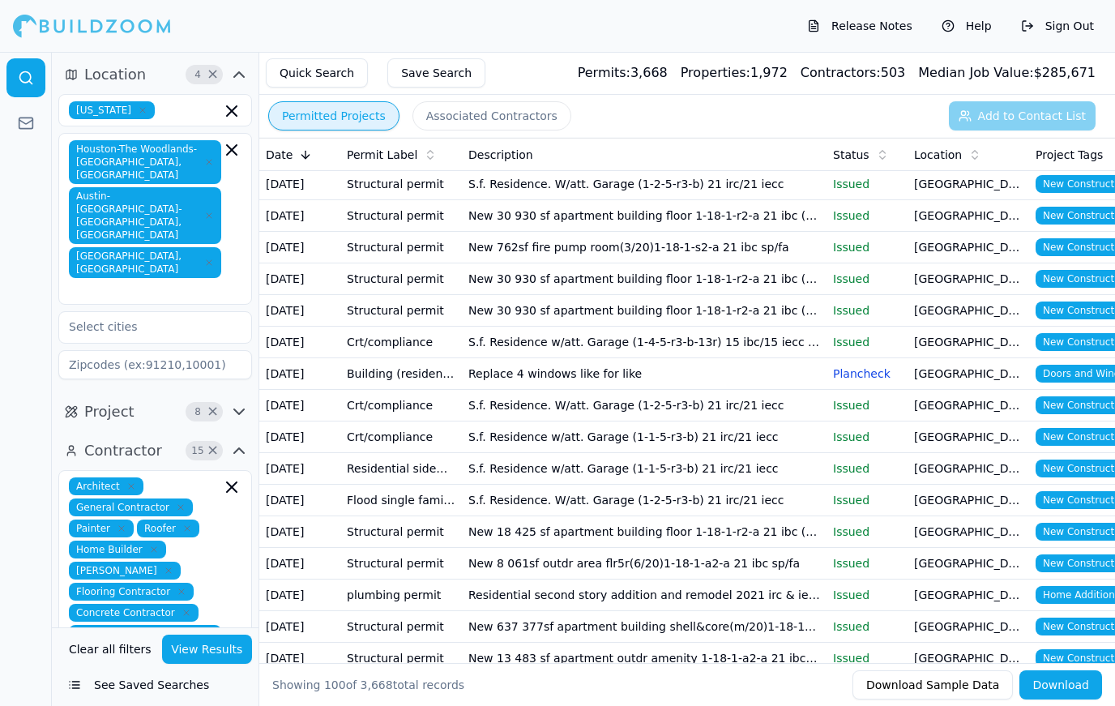
click at [796, 182] on td "S.f. Residence. W/att. Garage (1-2-5-r3-b) 21 irc/21 iecc" at bounding box center [644, 185] width 365 height 32
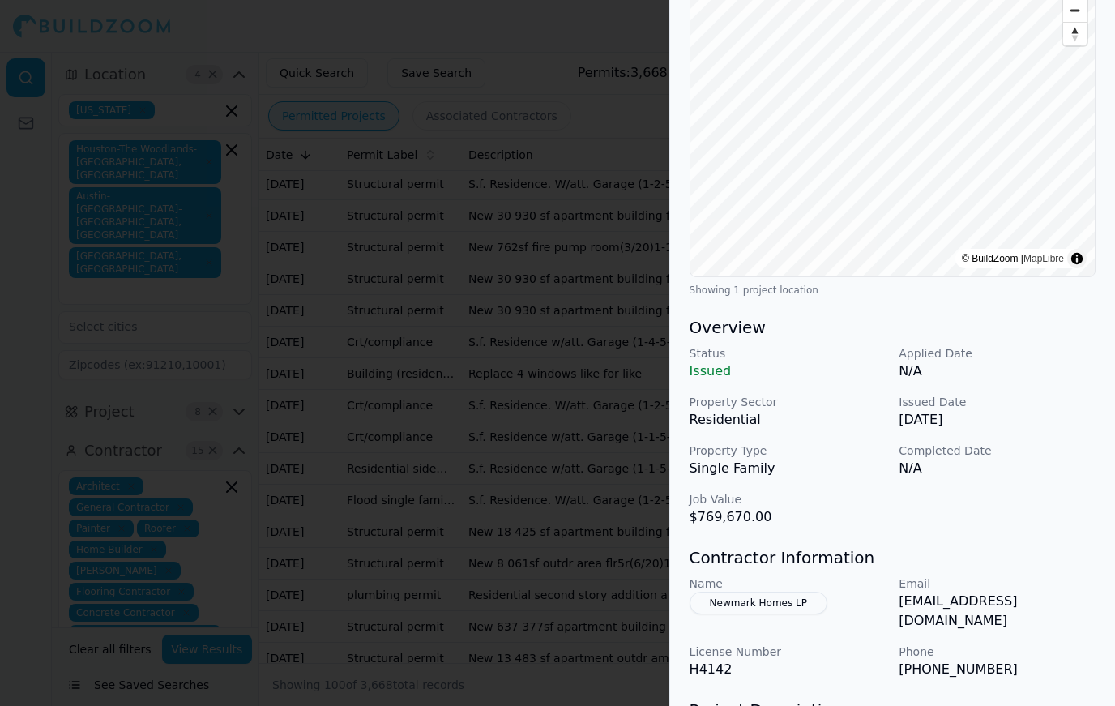
scroll to position [194, 0]
click at [383, 391] on div at bounding box center [557, 353] width 1115 height 706
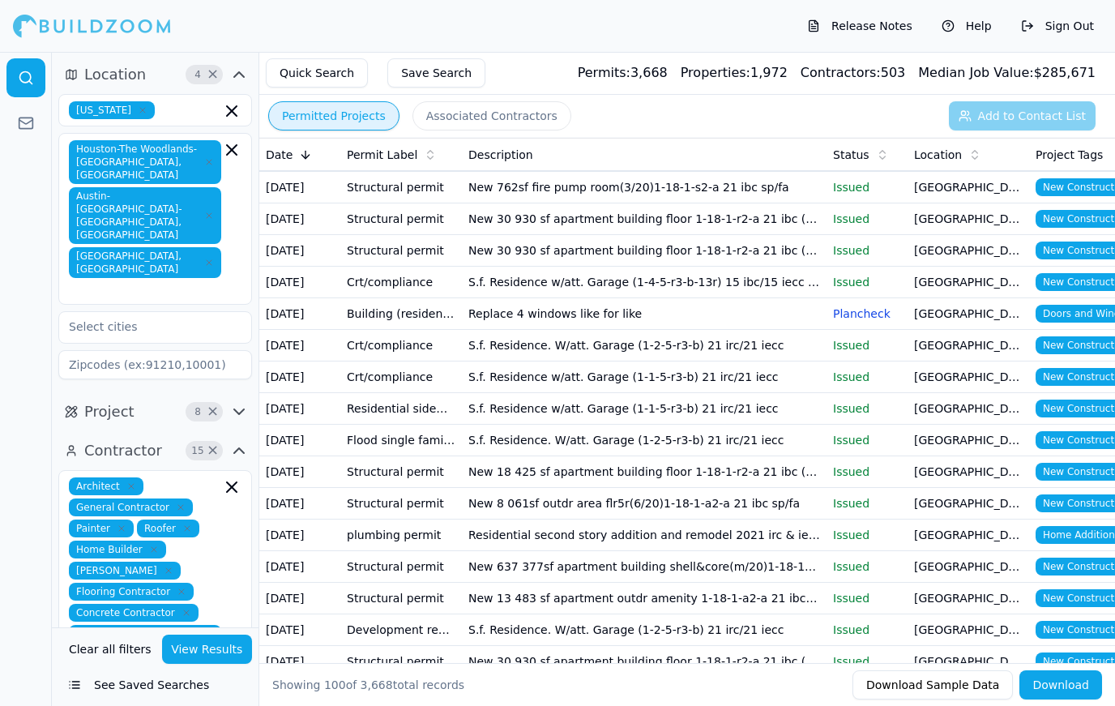
scroll to position [569, 0]
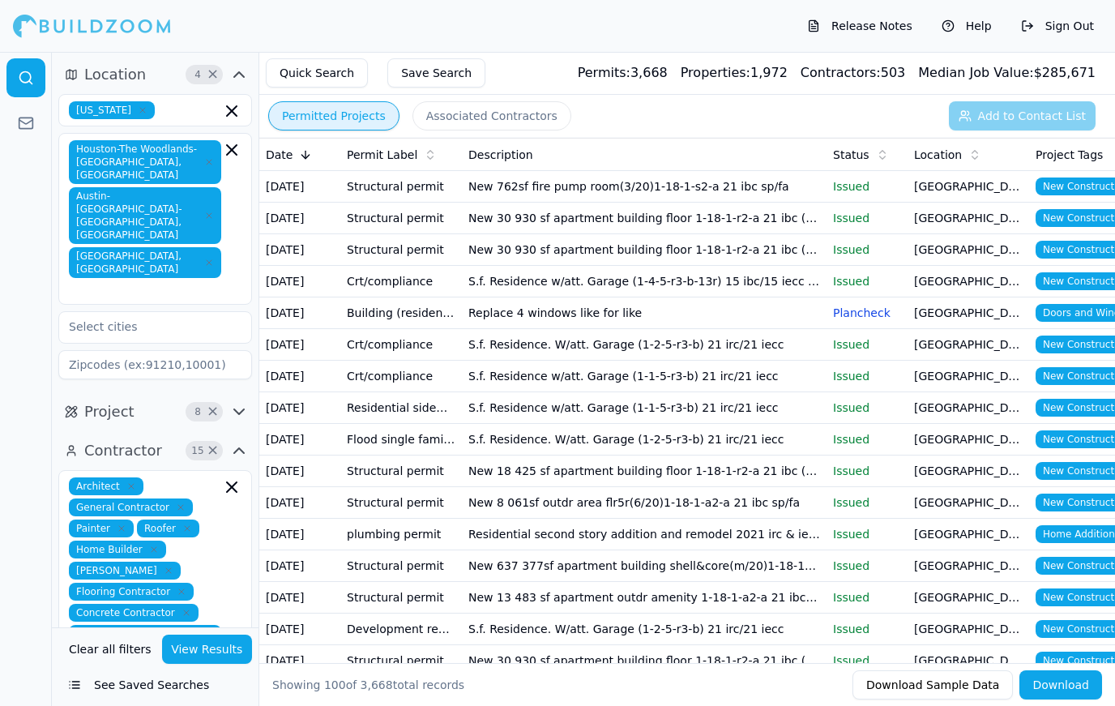
click at [761, 189] on td "New 762sf fire pump room(3/20)1-18-1-s2-a 21 ibc sp/fa" at bounding box center [644, 187] width 365 height 32
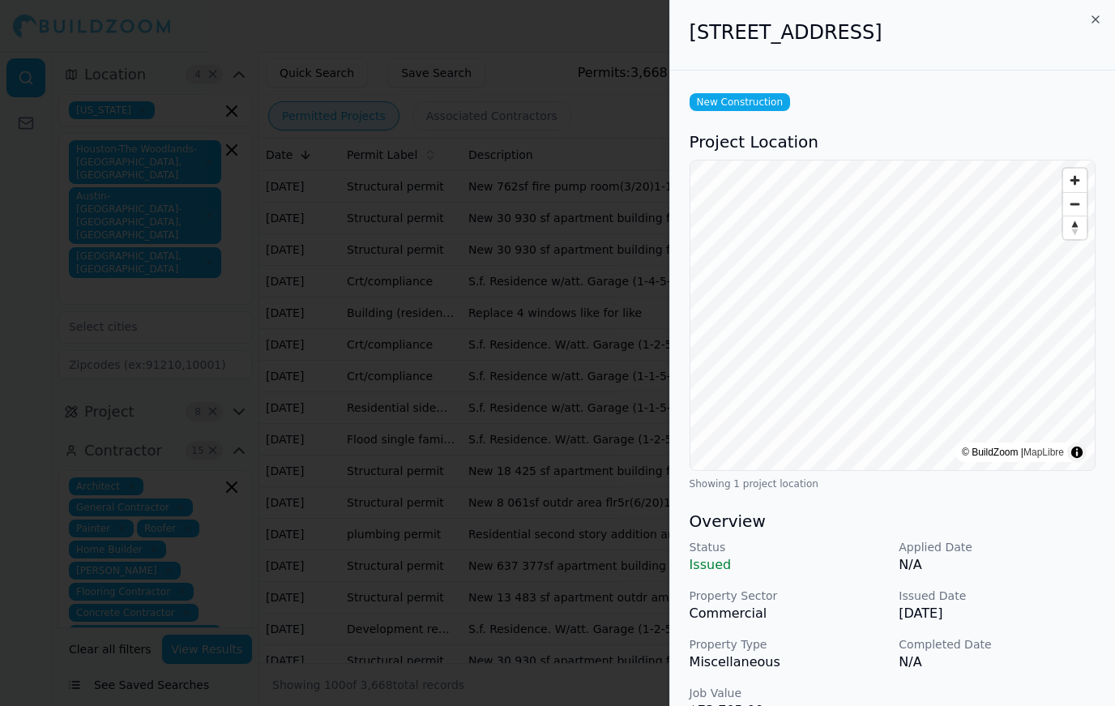
scroll to position [0, 0]
click at [548, 508] on div at bounding box center [557, 353] width 1115 height 706
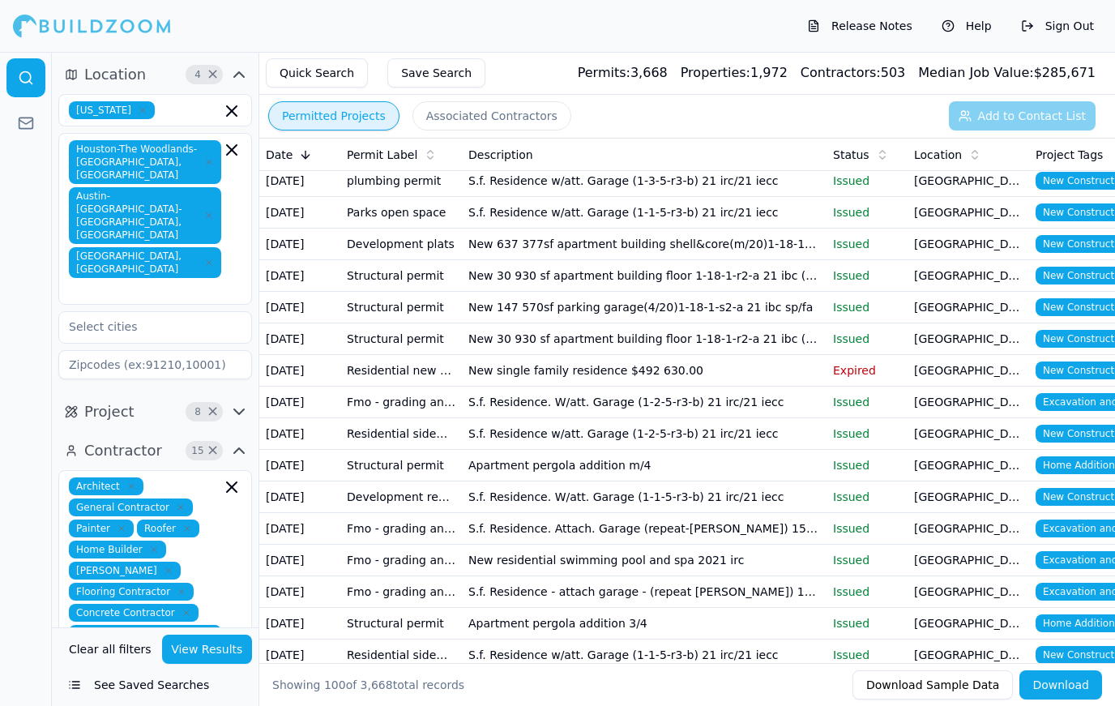
scroll to position [1271, 0]
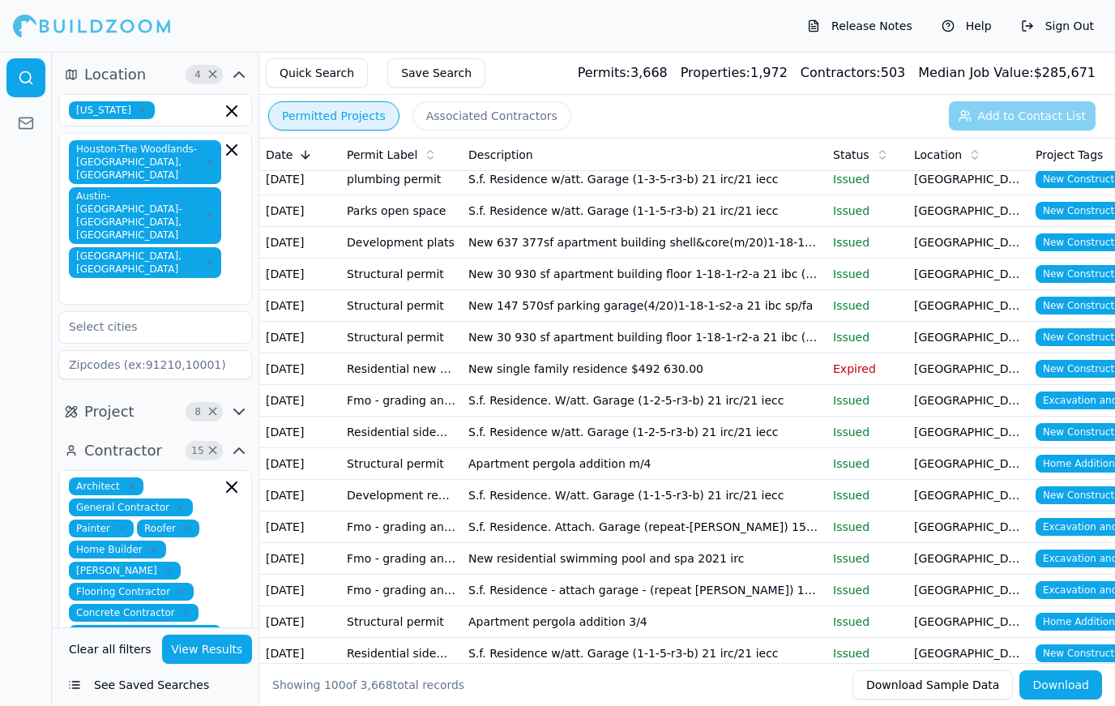
click at [996, 246] on td "[GEOGRAPHIC_DATA], [GEOGRAPHIC_DATA]" at bounding box center [969, 243] width 122 height 32
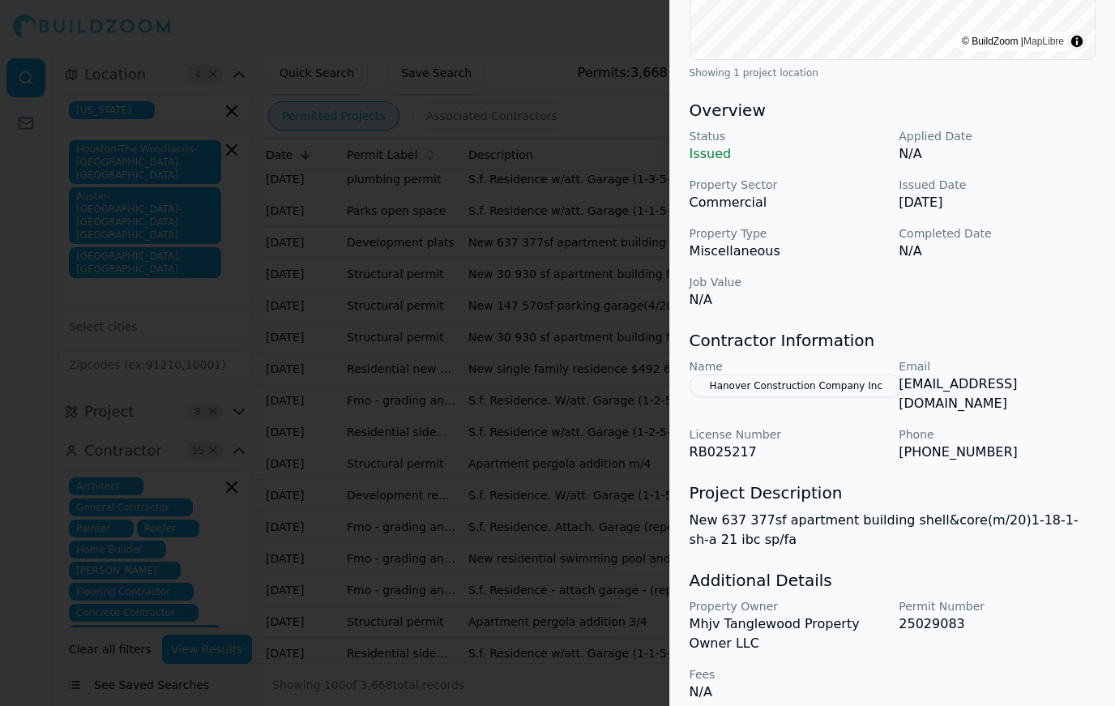
scroll to position [410, 0]
click at [537, 585] on div at bounding box center [557, 353] width 1115 height 706
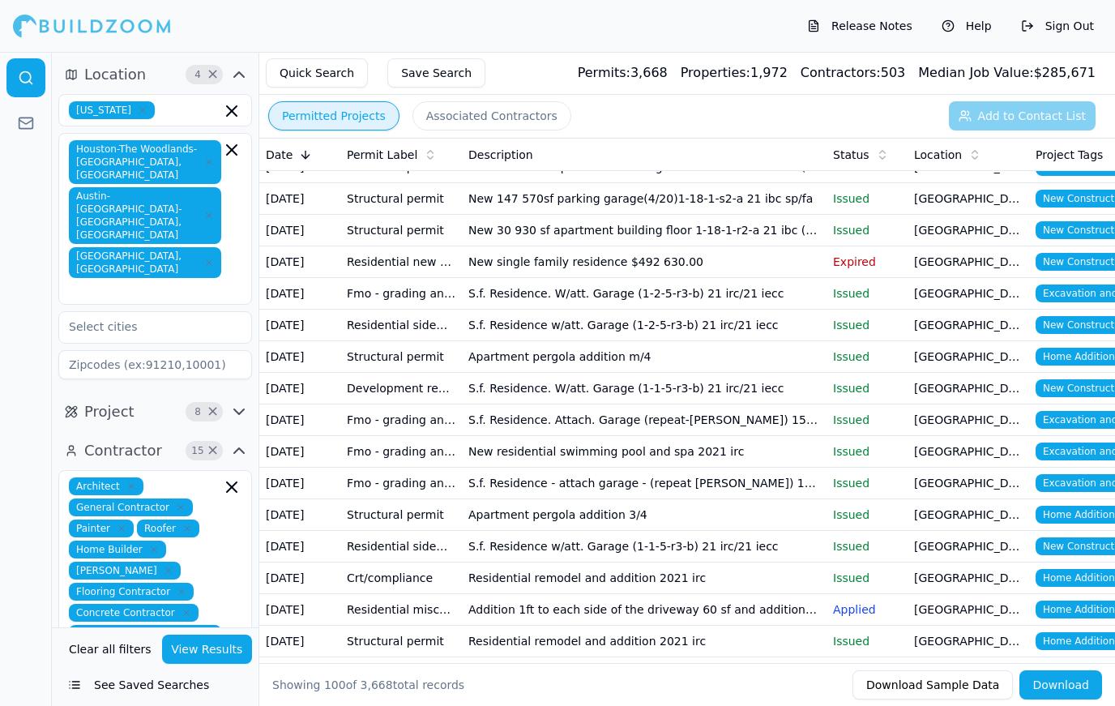
scroll to position [1380, 0]
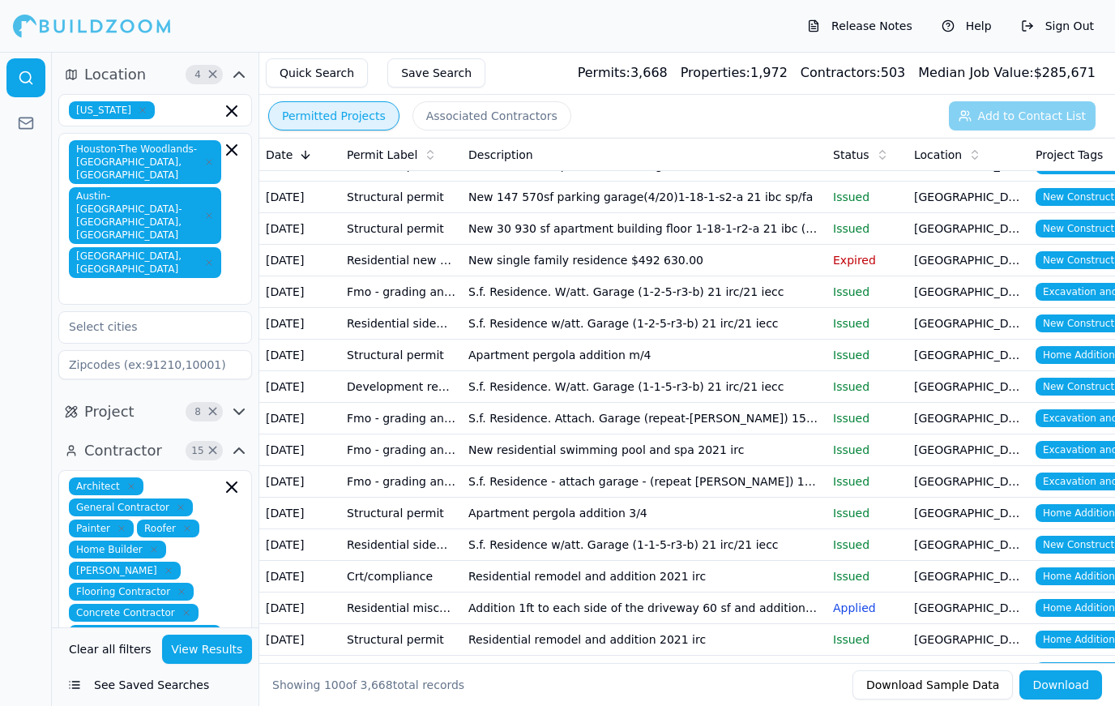
click at [699, 201] on td "New 147 570sf parking garage(4/20)1-18-1-s2-a 21 ibc sp/fa" at bounding box center [644, 198] width 365 height 32
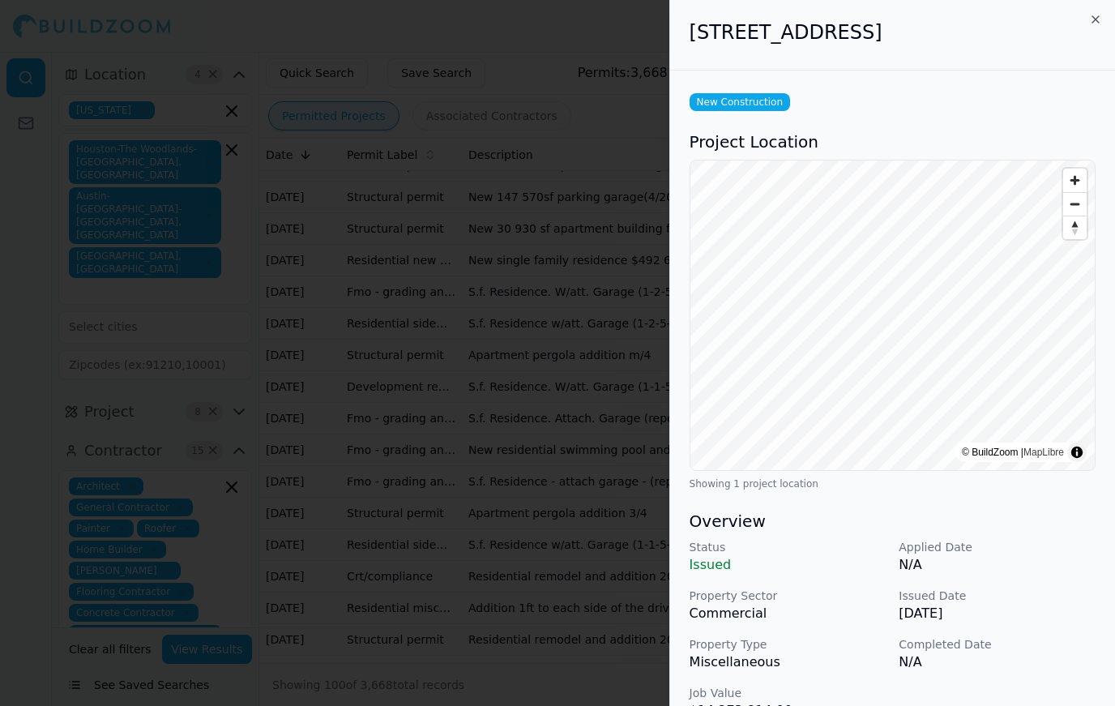
scroll to position [0, 0]
click at [579, 344] on div at bounding box center [557, 353] width 1115 height 706
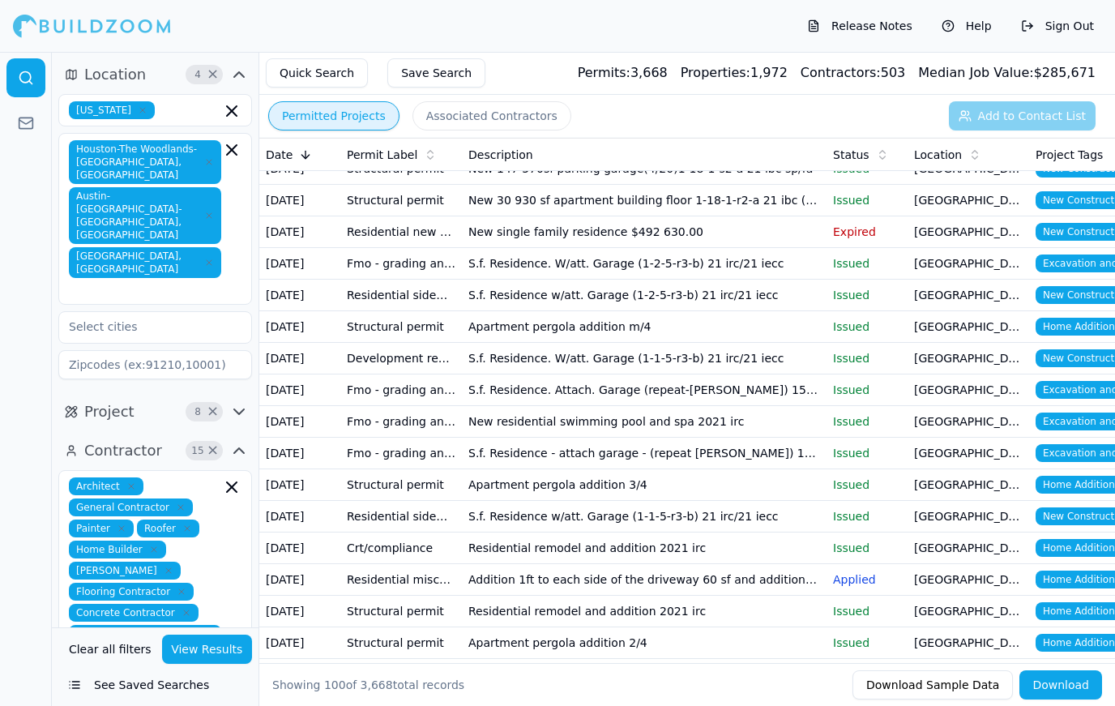
scroll to position [1411, 0]
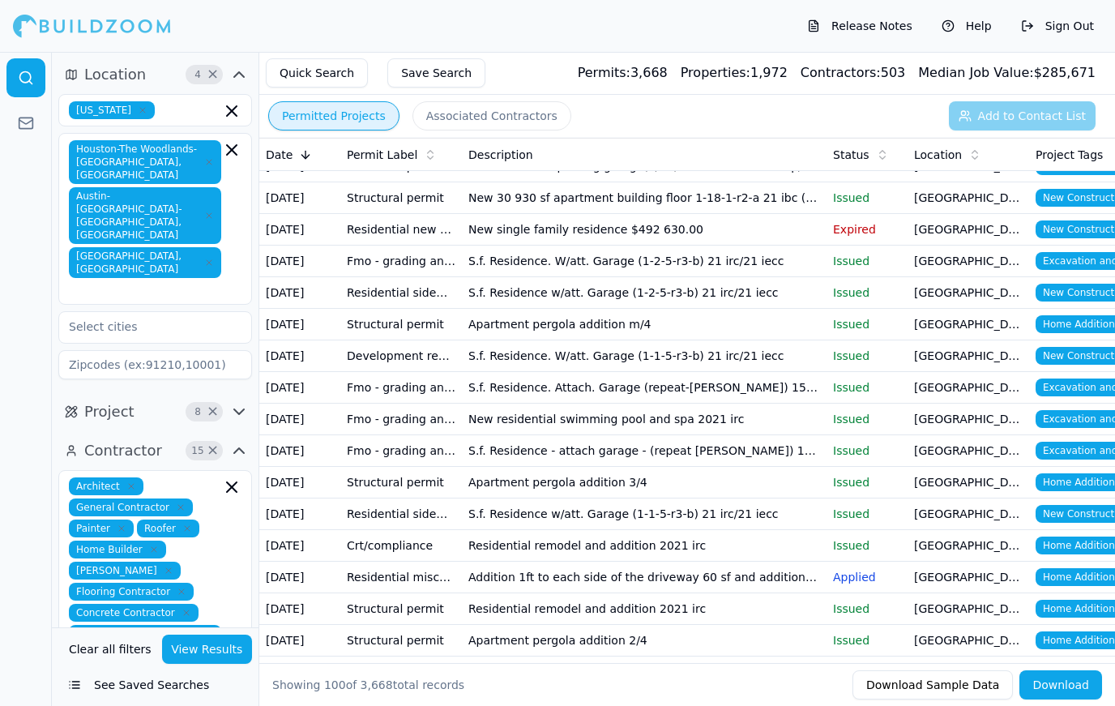
click at [971, 236] on td "[GEOGRAPHIC_DATA], [GEOGRAPHIC_DATA]" at bounding box center [969, 230] width 122 height 32
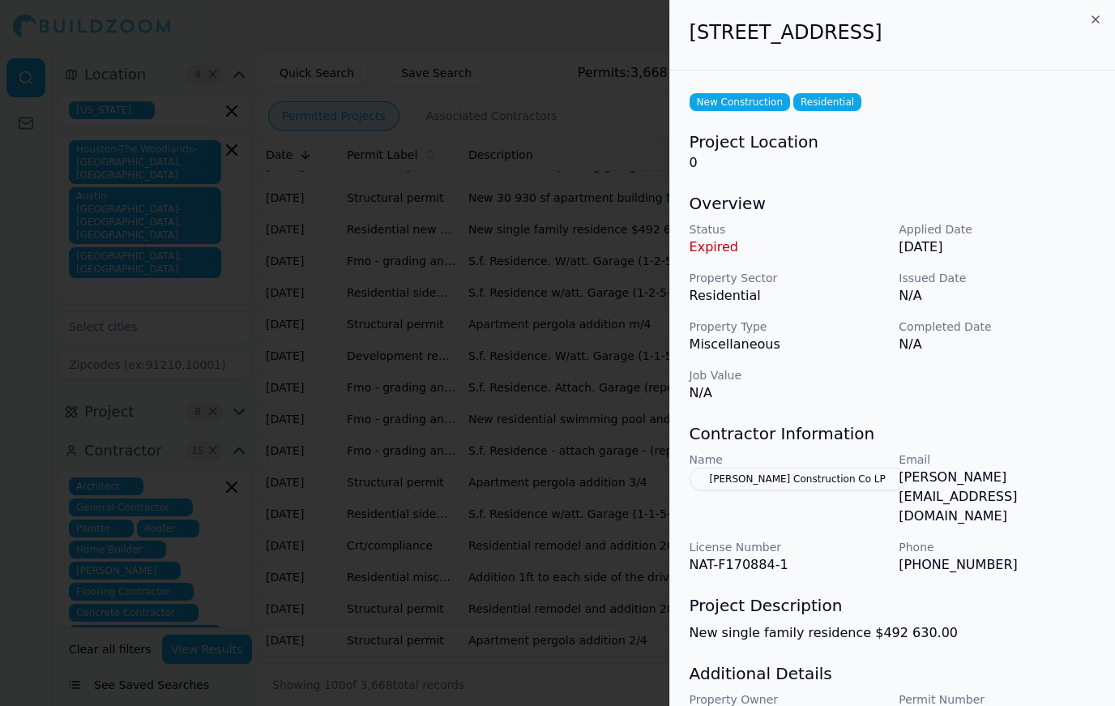
scroll to position [0, 0]
click at [538, 516] on div at bounding box center [557, 353] width 1115 height 706
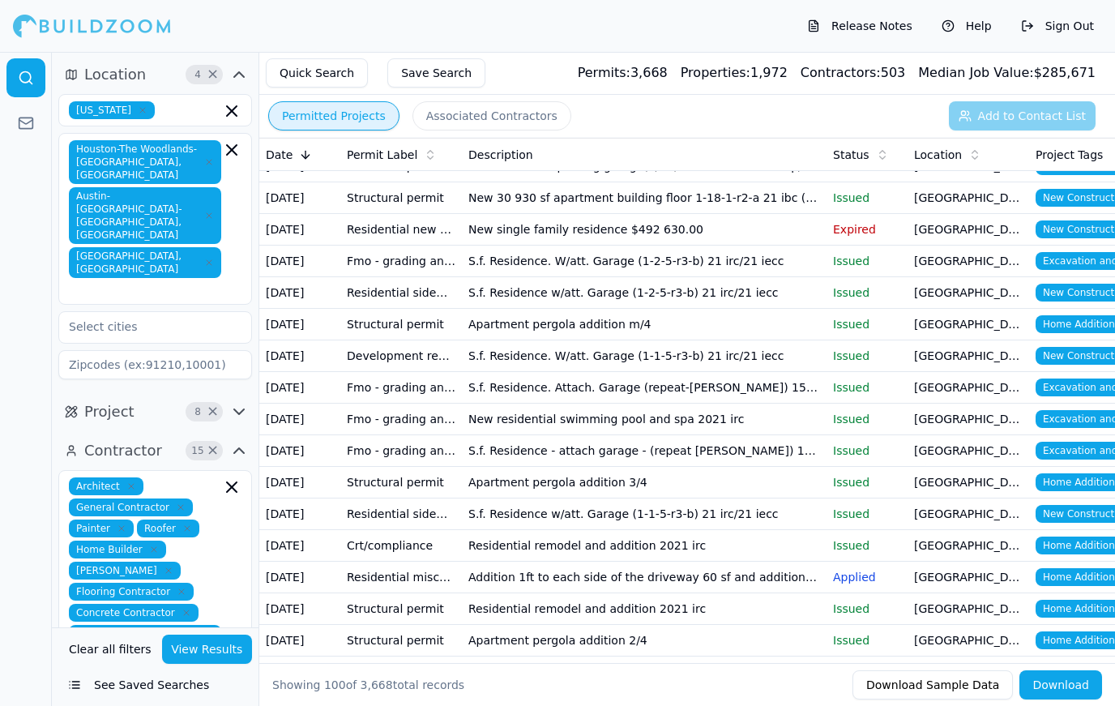
click at [808, 227] on td "New single family residence $492 630.00" at bounding box center [644, 230] width 365 height 32
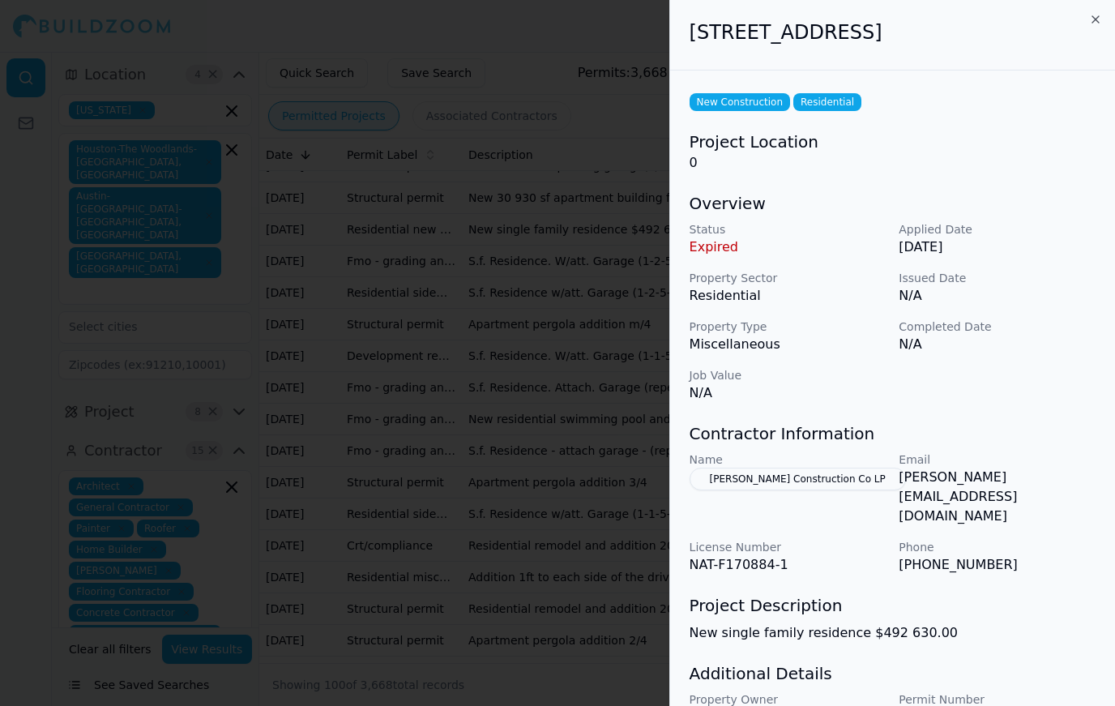
click at [720, 555] on p "NAT-F170884-1" at bounding box center [788, 564] width 197 height 19
click at [733, 539] on p "License Number" at bounding box center [788, 547] width 197 height 16
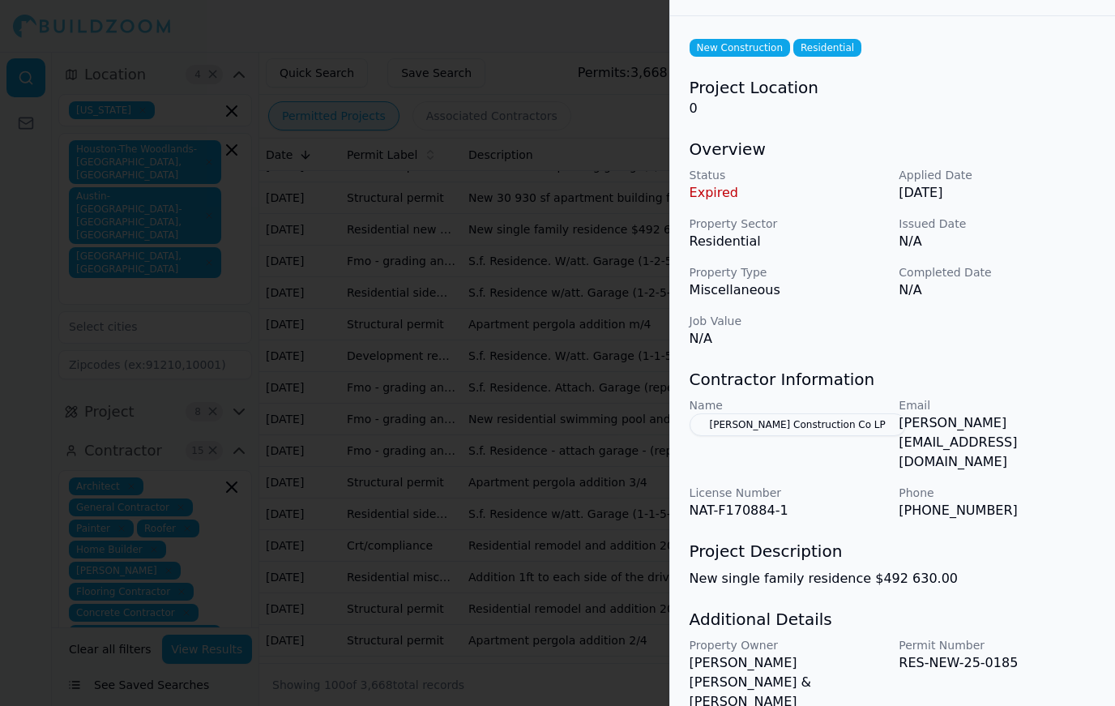
scroll to position [53, 0]
